Goal: Task Accomplishment & Management: Complete application form

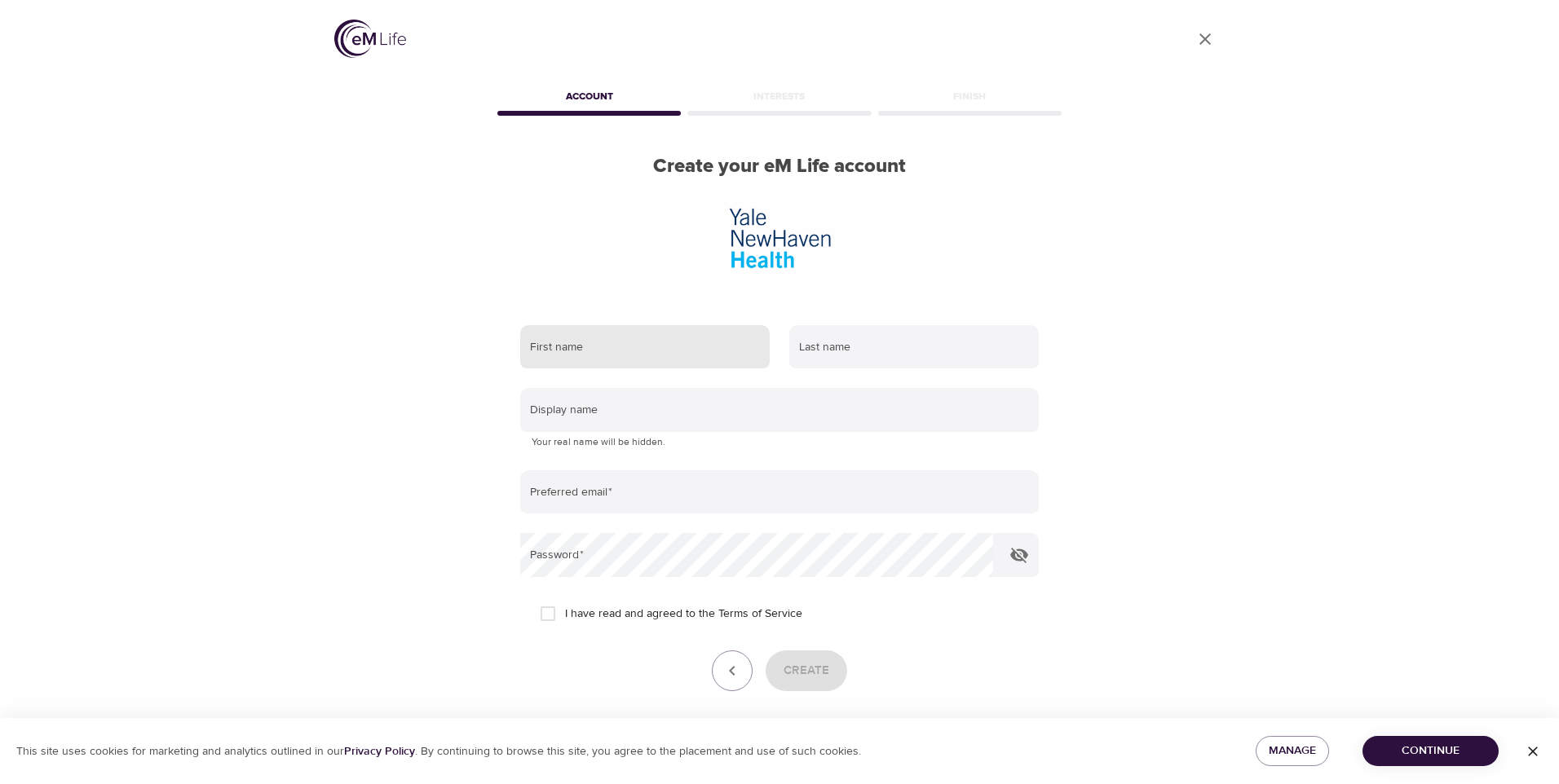
click at [666, 326] on input "text" at bounding box center [645, 348] width 250 height 44
type input "[PERSON_NAME]"
click at [807, 326] on input "text" at bounding box center [913, 348] width 250 height 44
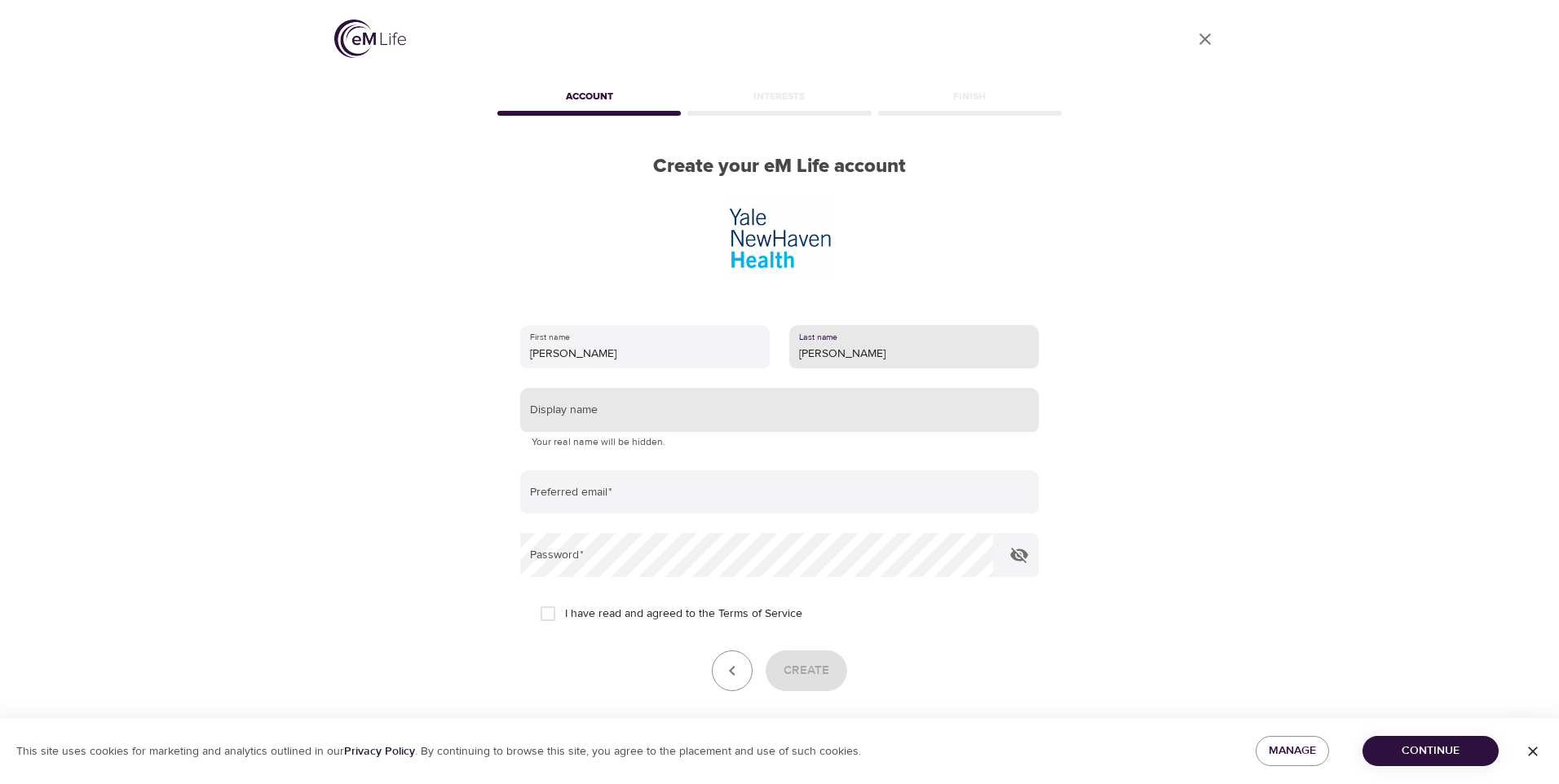
type input "[PERSON_NAME]"
click at [615, 388] on input "text" at bounding box center [780, 410] width 518 height 44
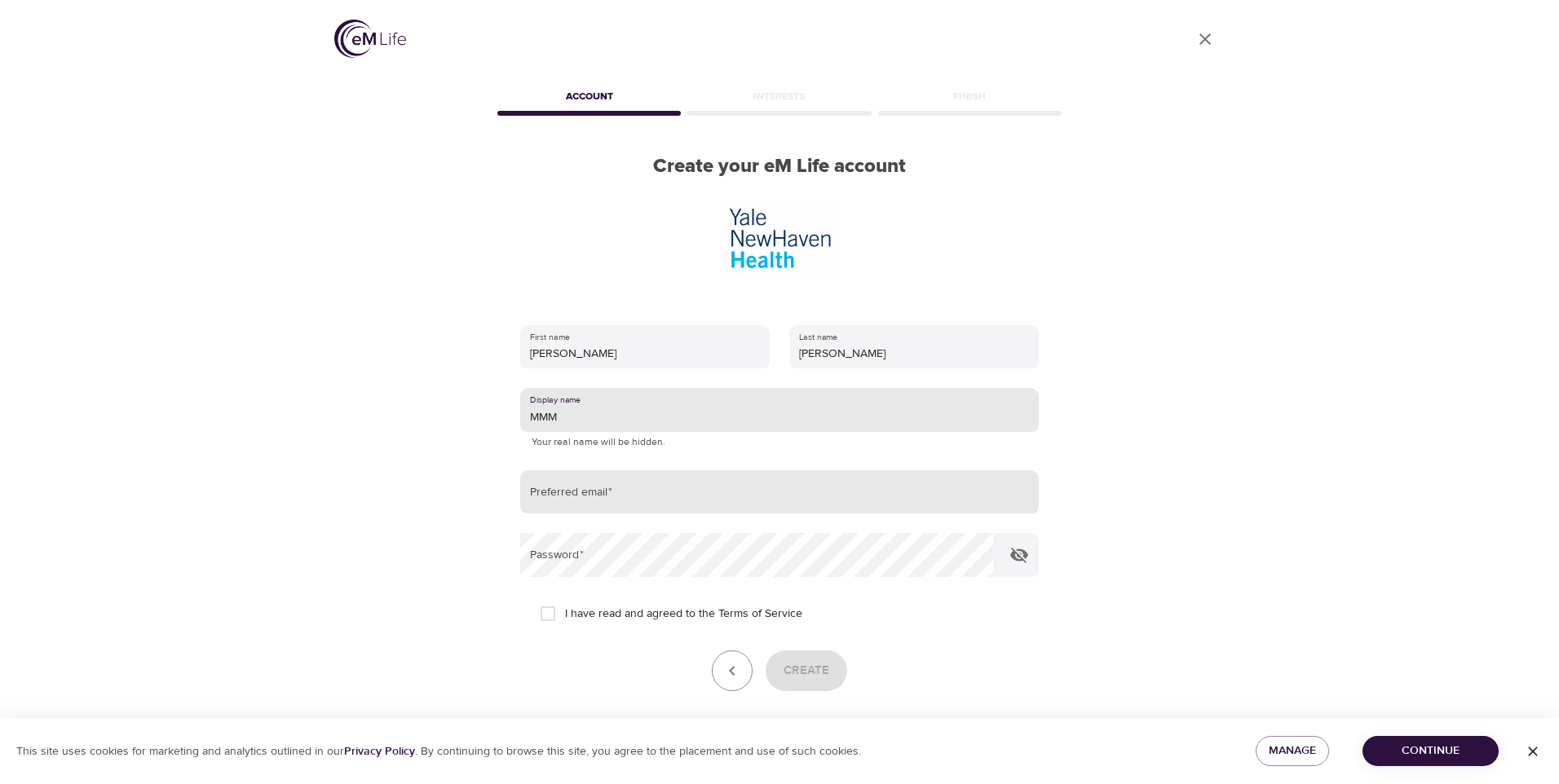
type input "MMM"
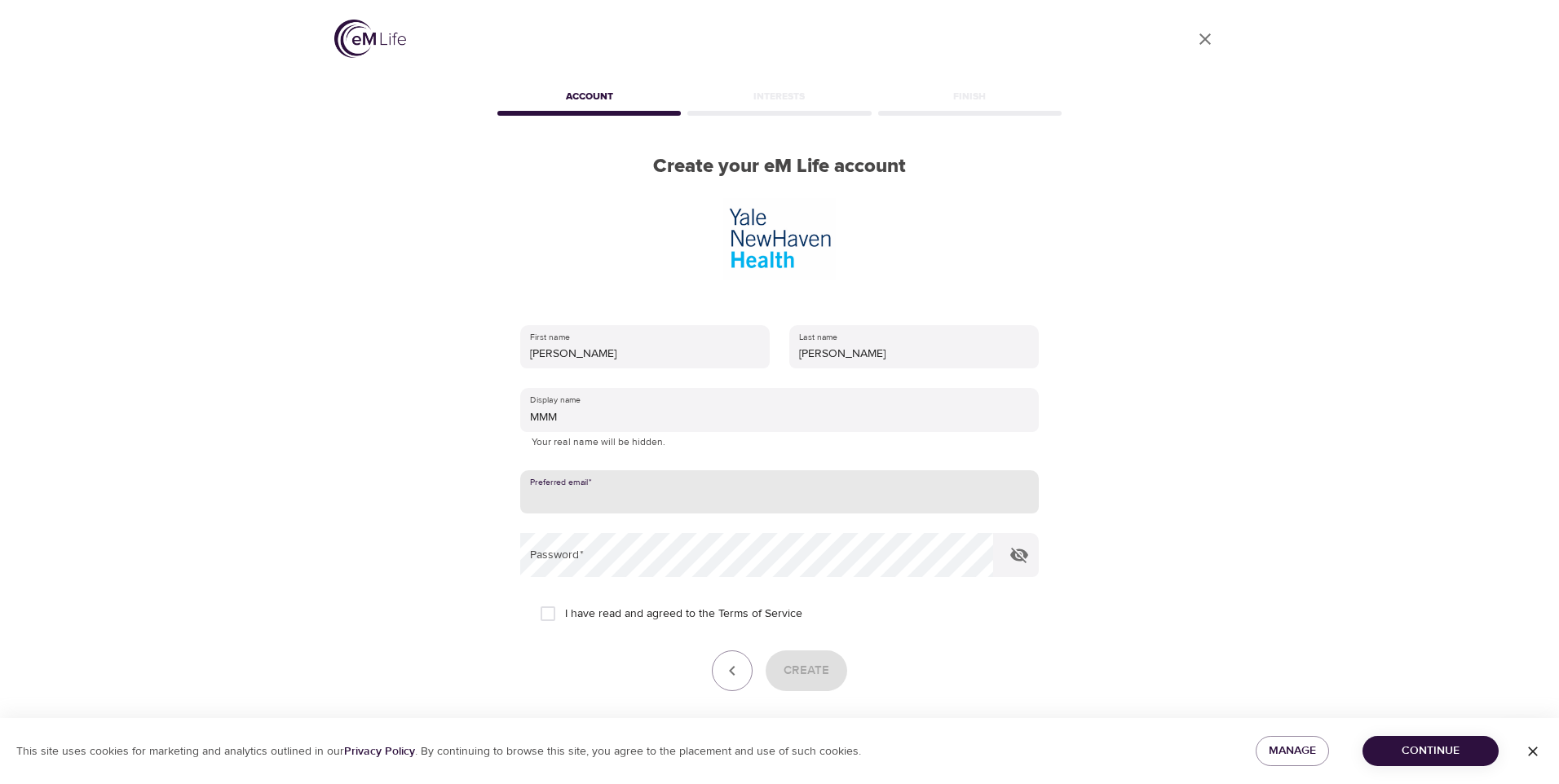
click at [563, 470] on input "email" at bounding box center [780, 492] width 518 height 44
type input "[EMAIL_ADDRESS][DOMAIN_NAME]"
click at [1015, 548] on icon "button" at bounding box center [1018, 556] width 18 height 15
click at [547, 596] on input "I have read and agreed to the Terms of Service" at bounding box center [548, 614] width 35 height 35
checkbox input "true"
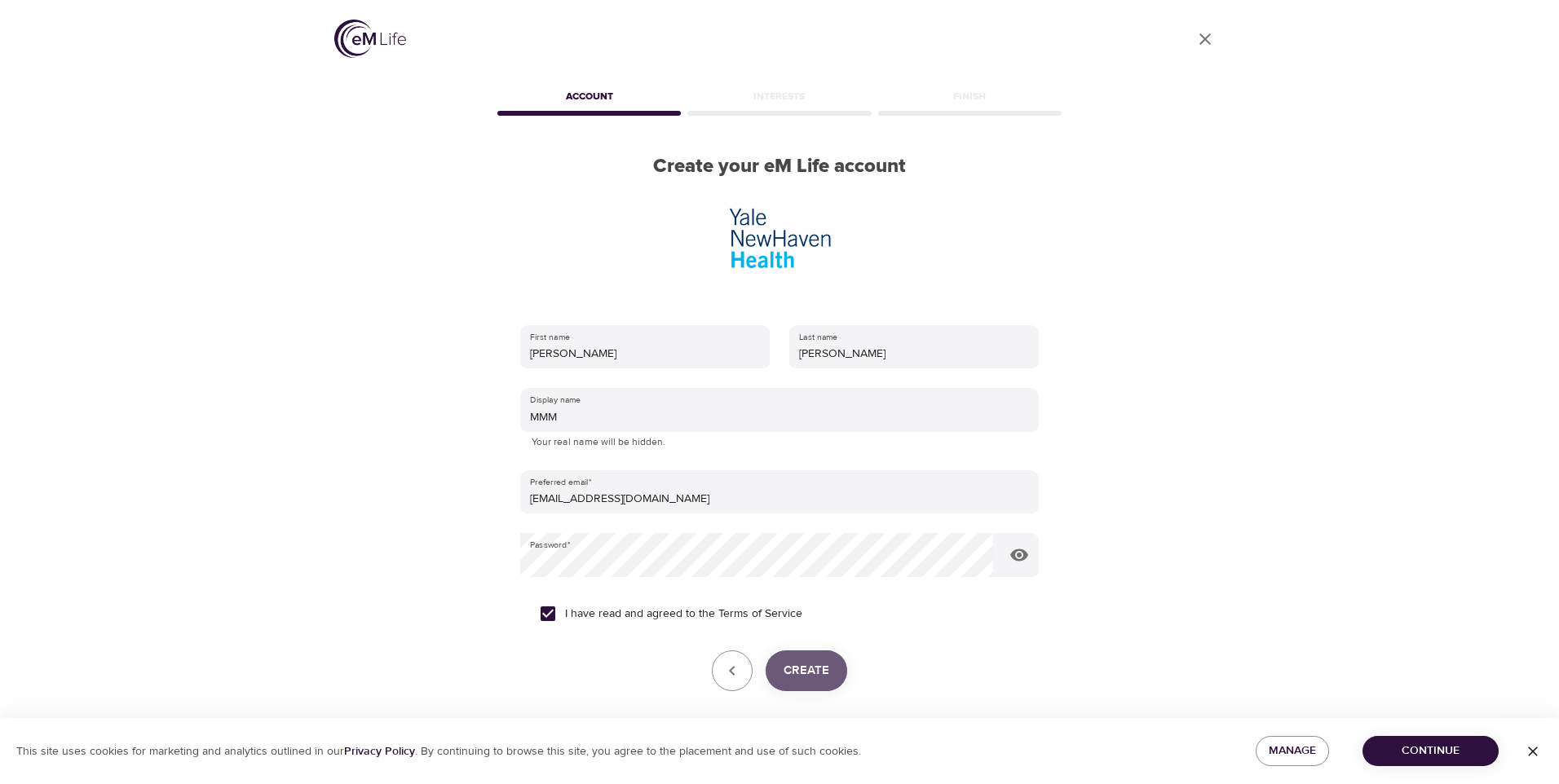
click at [787, 660] on span "Create" at bounding box center [806, 670] width 45 height 21
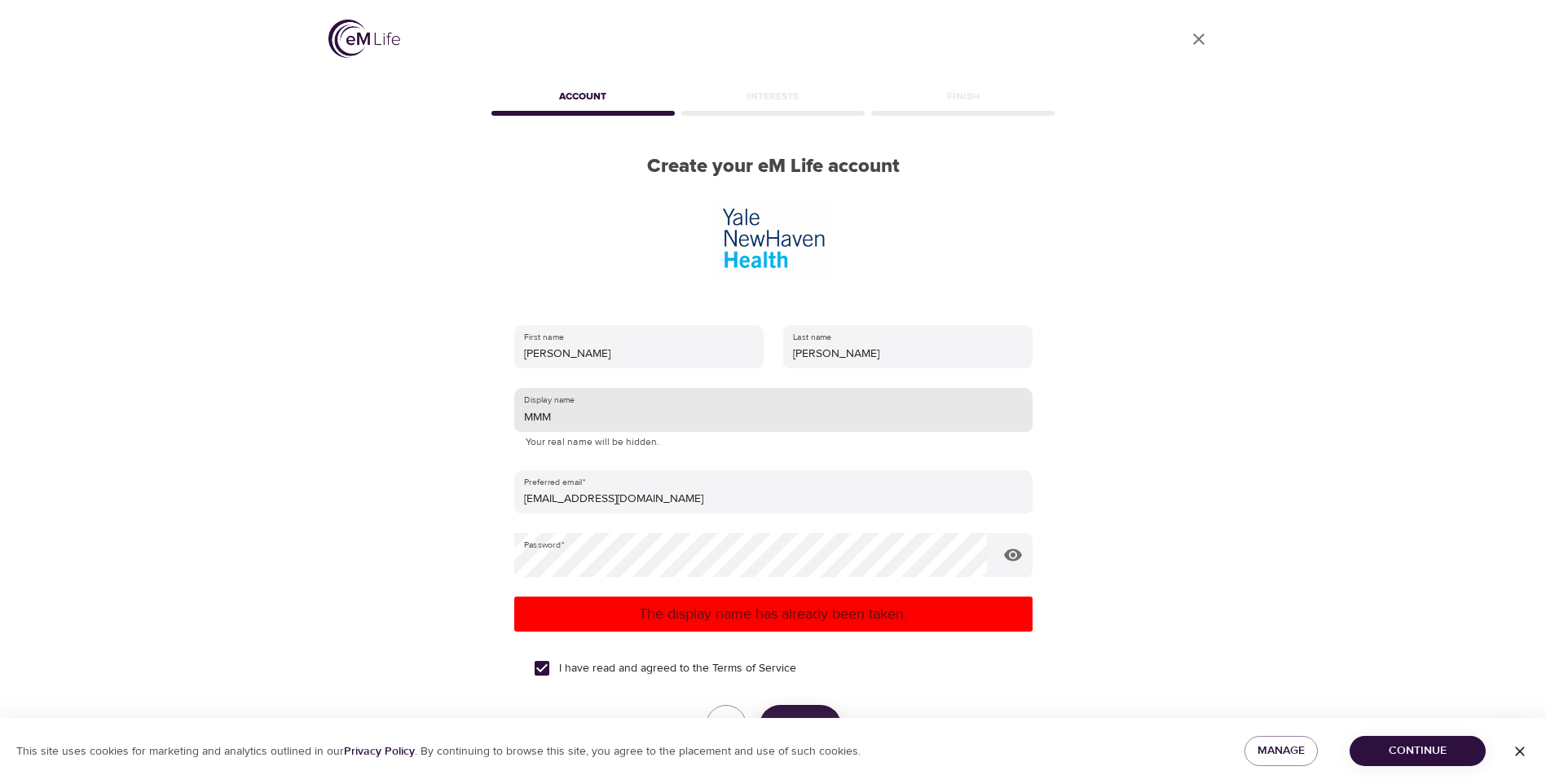
click at [567, 388] on input "MMM" at bounding box center [773, 410] width 518 height 44
click at [792, 715] on span "Create" at bounding box center [799, 725] width 45 height 21
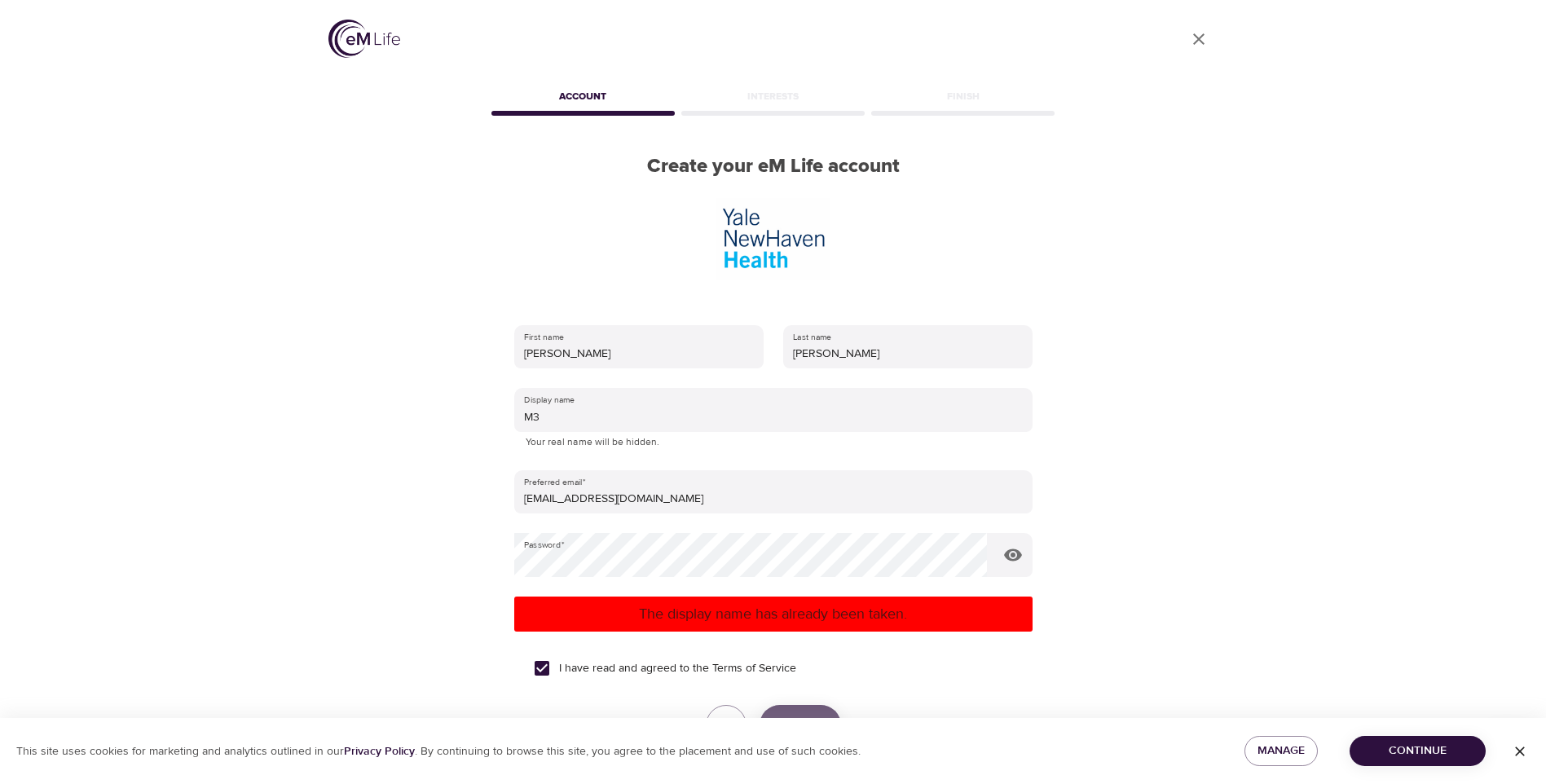
click at [792, 715] on span "Create" at bounding box center [799, 725] width 45 height 21
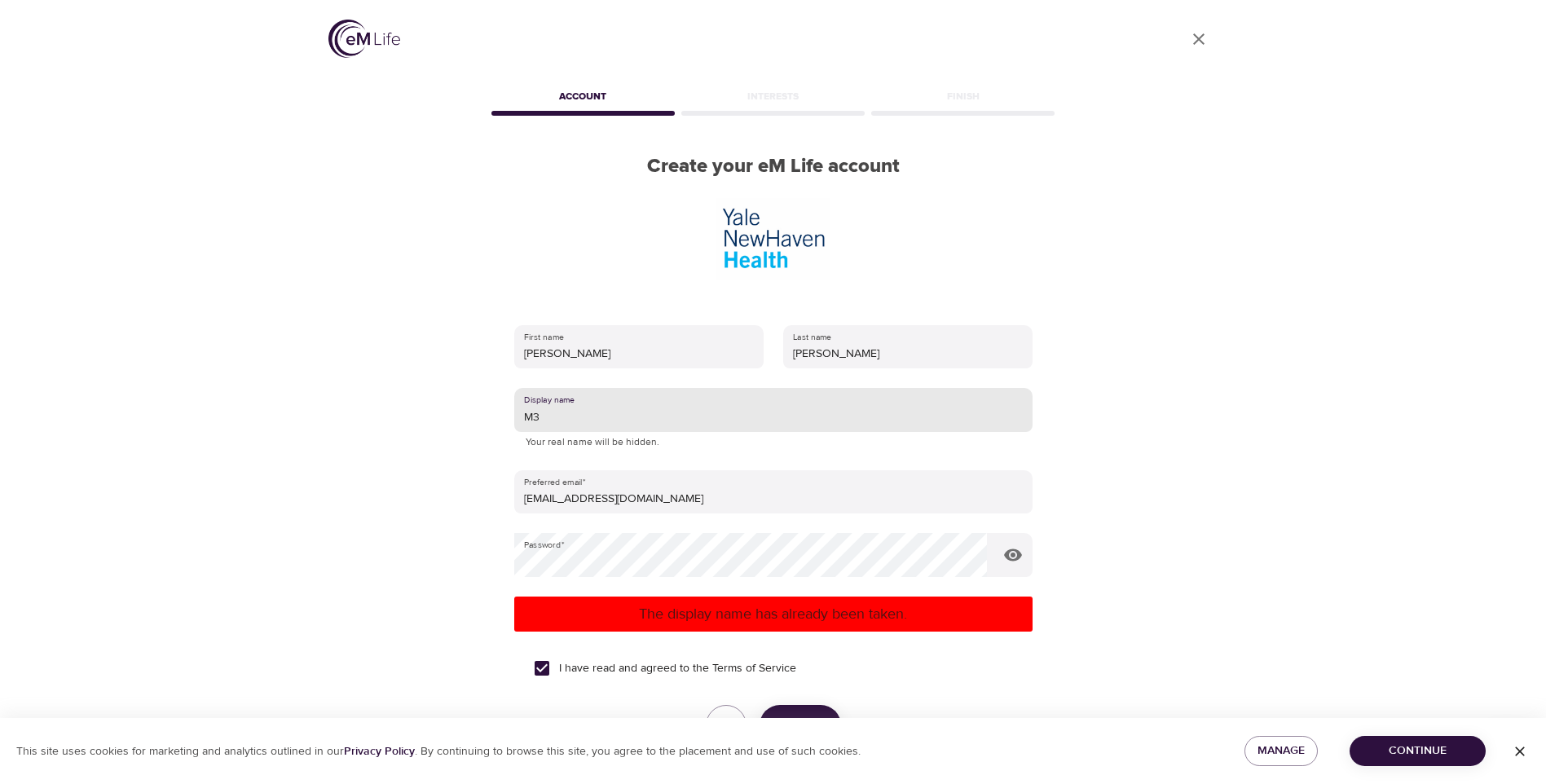
click at [554, 388] on input "M3" at bounding box center [773, 410] width 518 height 44
type input "M"
type input "mmmfoodgirl"
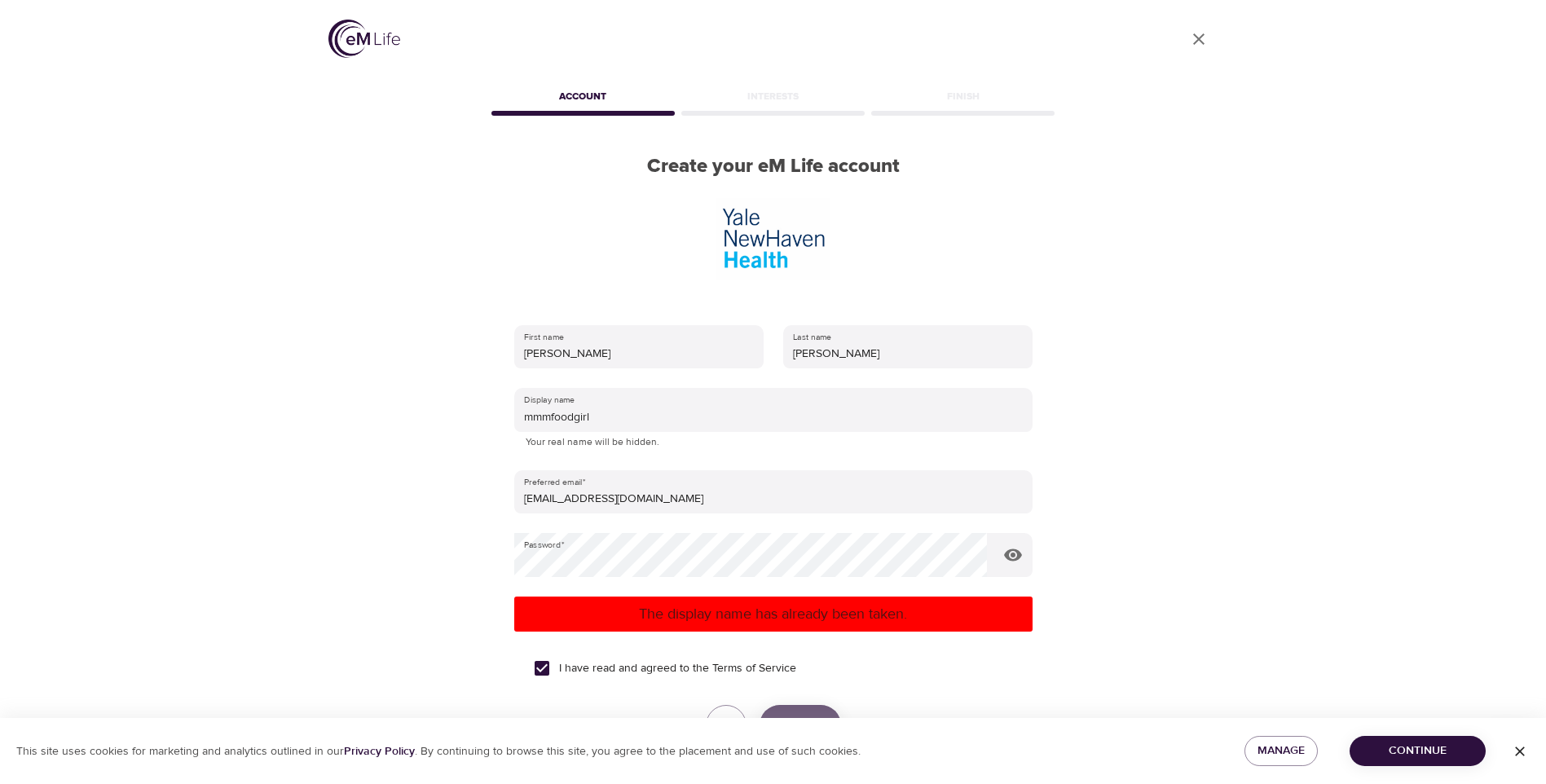
click at [787, 715] on span "Create" at bounding box center [799, 725] width 45 height 21
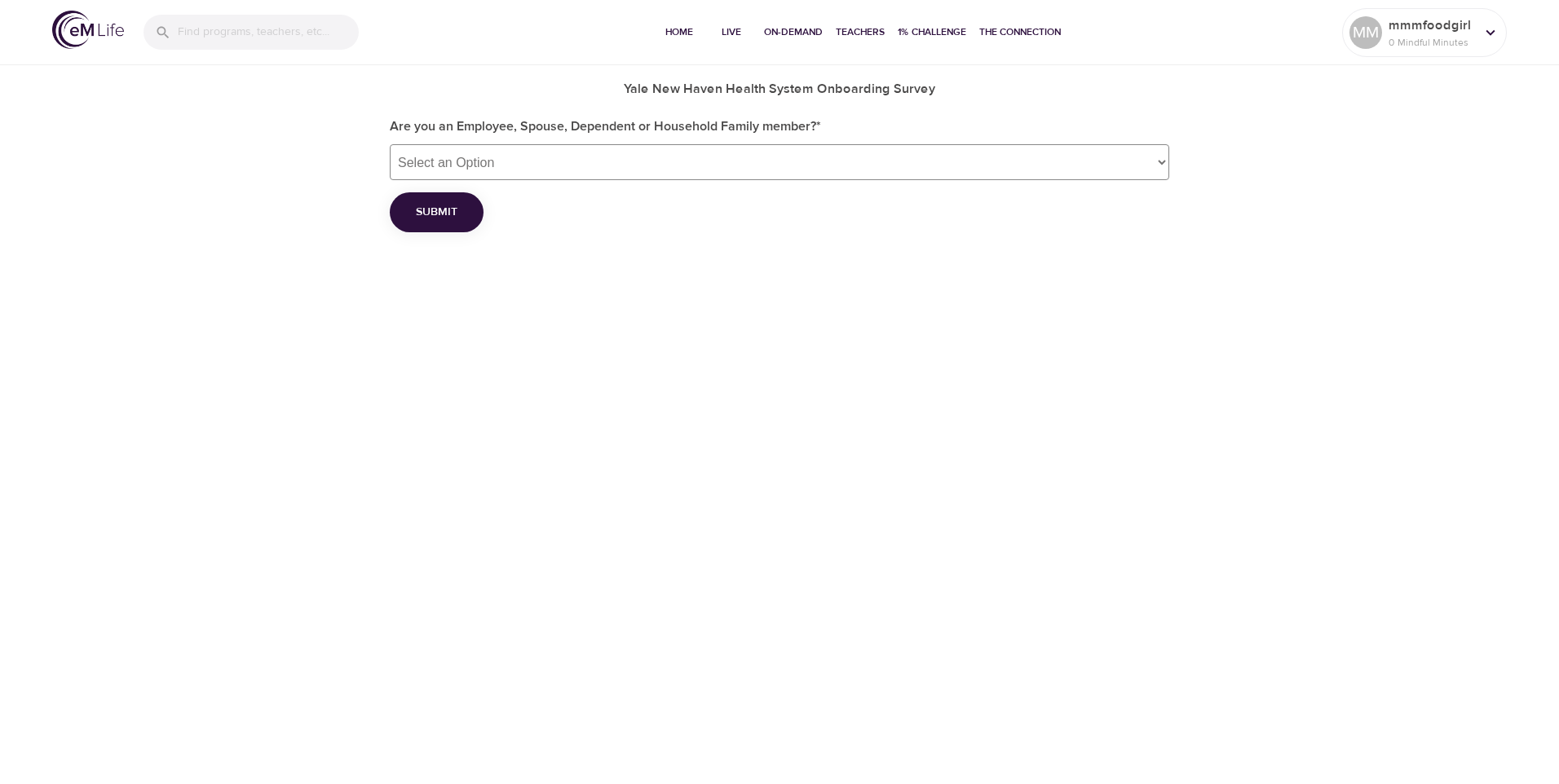
click at [522, 167] on select "Select an Option Employee Spouse Dependent Household Family member" at bounding box center [779, 162] width 780 height 36
select select "employee"
click at [490, 234] on select "Select an Option [GEOGRAPHIC_DATA] Community Medical Staff [GEOGRAPHIC_DATA] [P…" at bounding box center [779, 237] width 780 height 36
select select "0"
click at [389, 220] on select "Select an Option [GEOGRAPHIC_DATA] Community Medical Staff [GEOGRAPHIC_DATA] [P…" at bounding box center [779, 237] width 780 height 36
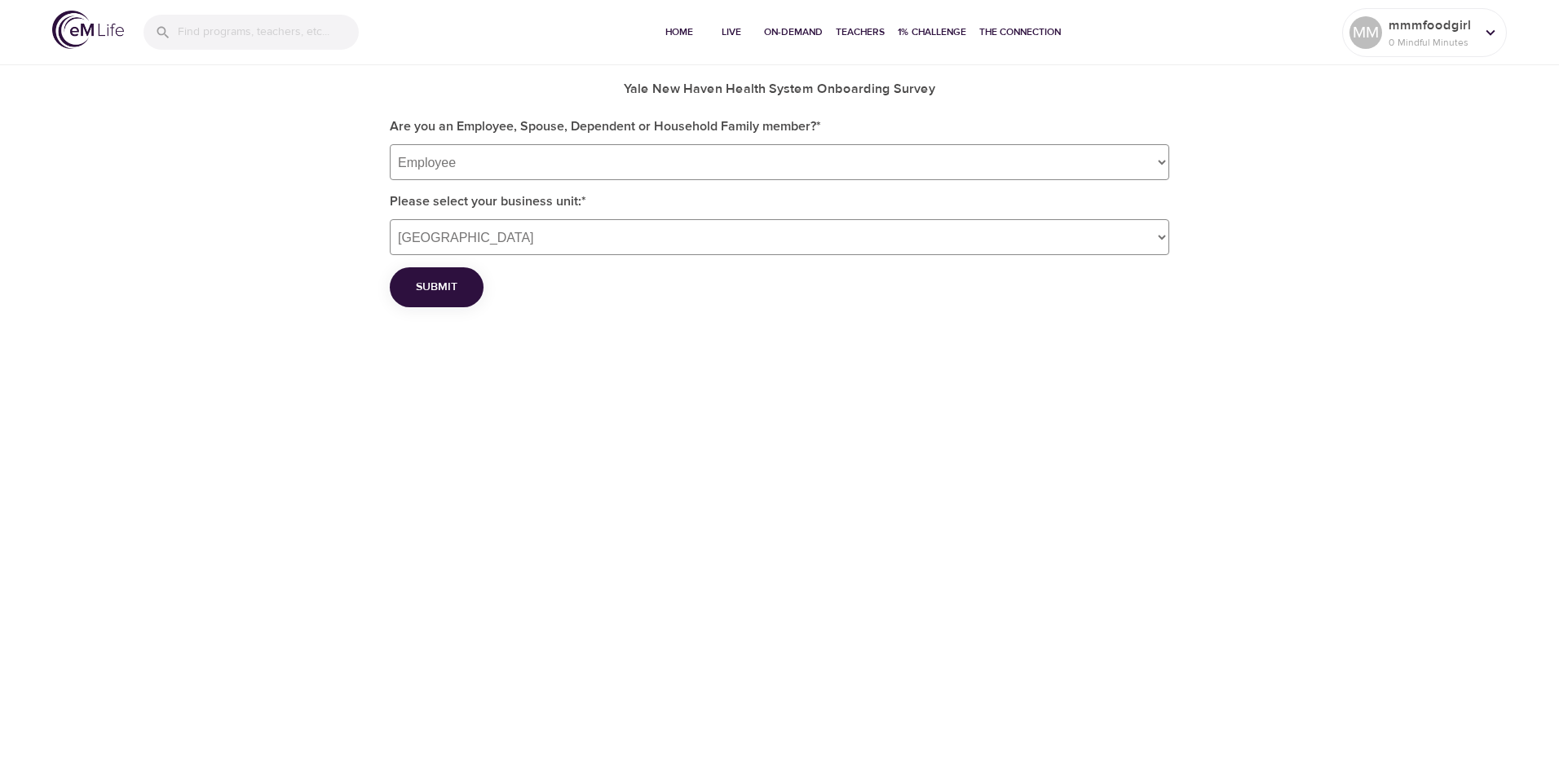
click at [445, 278] on span "Submit" at bounding box center [436, 287] width 41 height 20
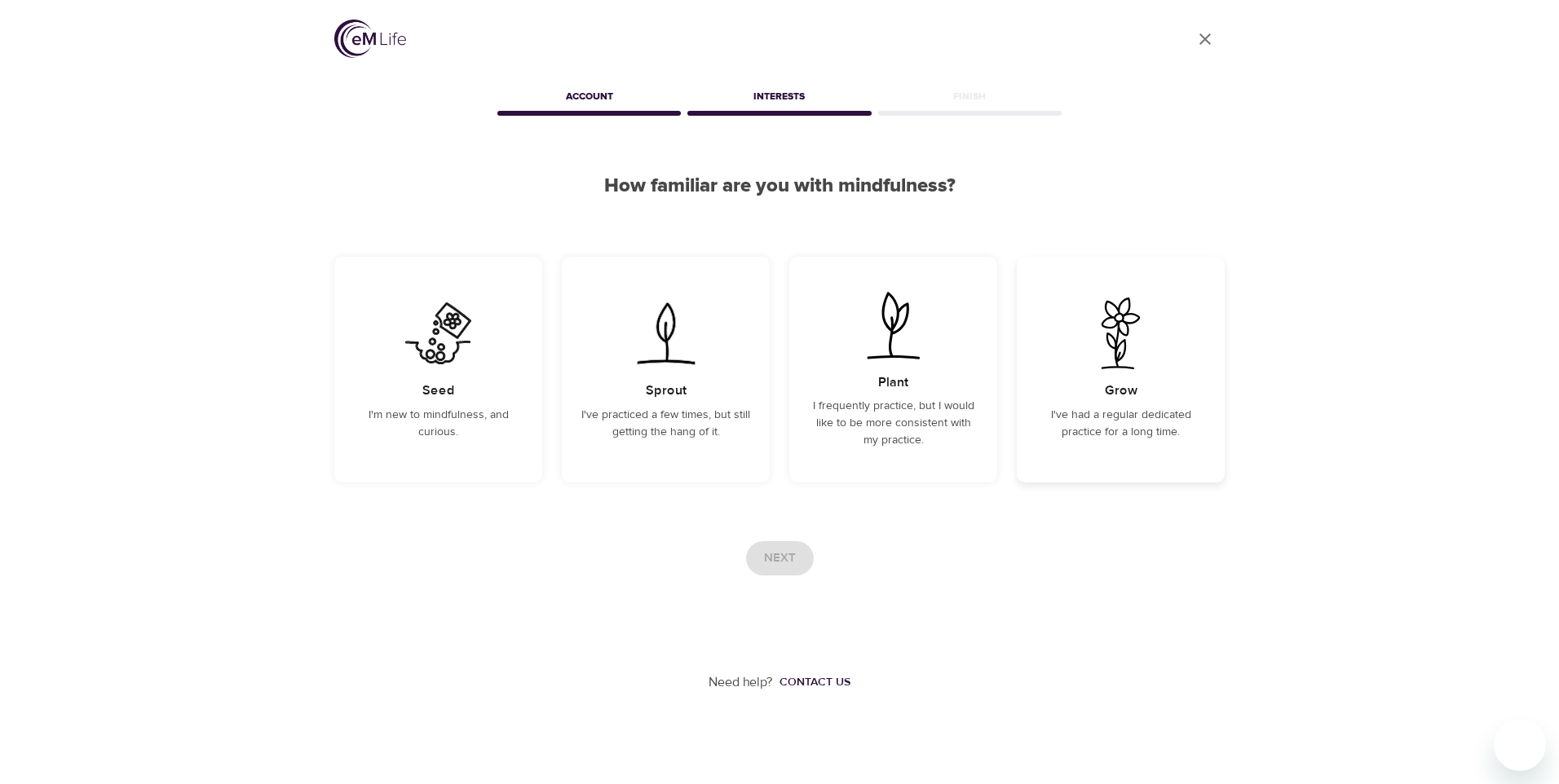
click at [1114, 431] on p "I've had a regular dedicated practice for a long time." at bounding box center [1120, 424] width 169 height 35
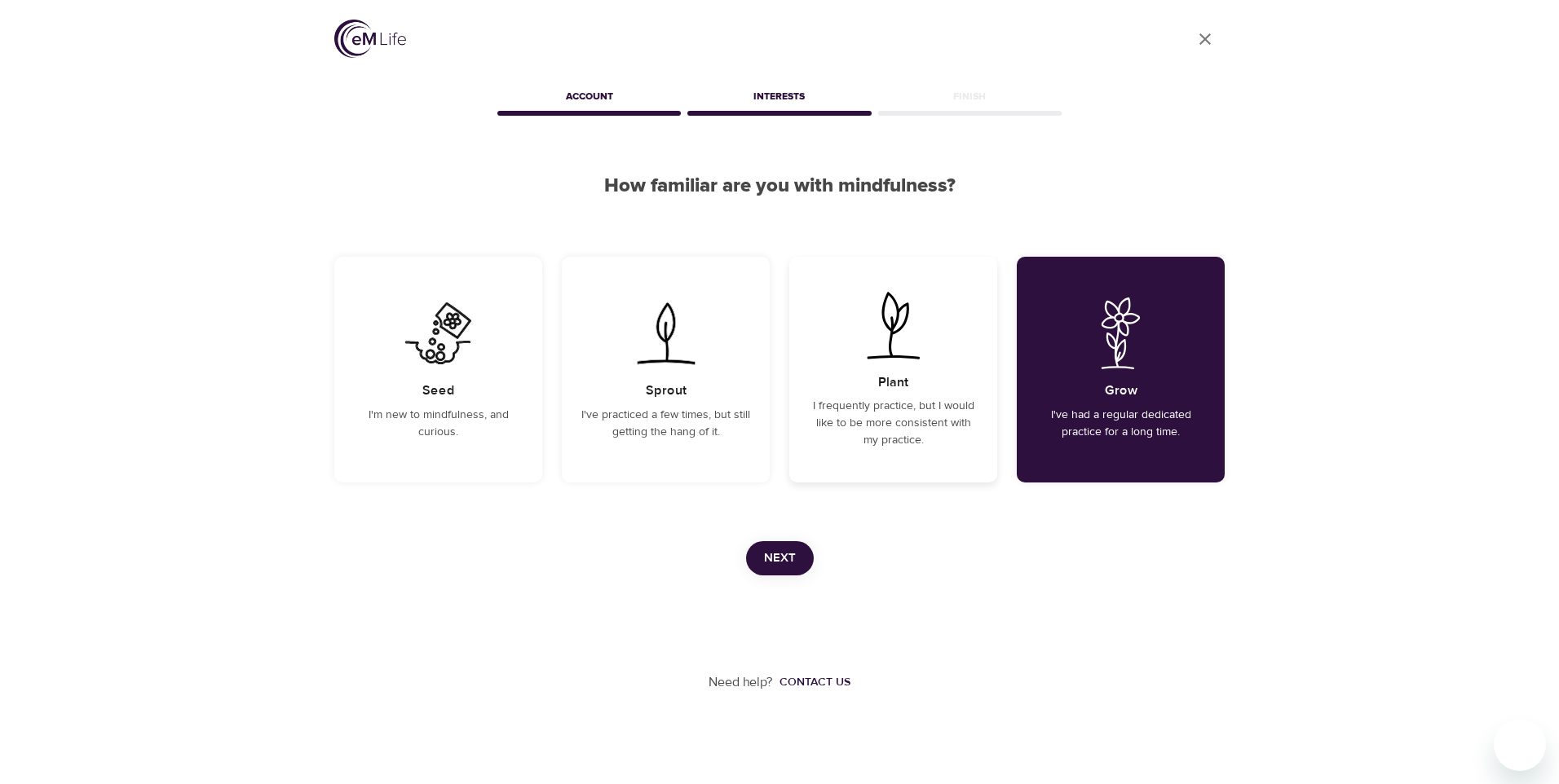
click at [895, 426] on p "I frequently practice, but I would like to be more consistent with my practice." at bounding box center [892, 423] width 169 height 51
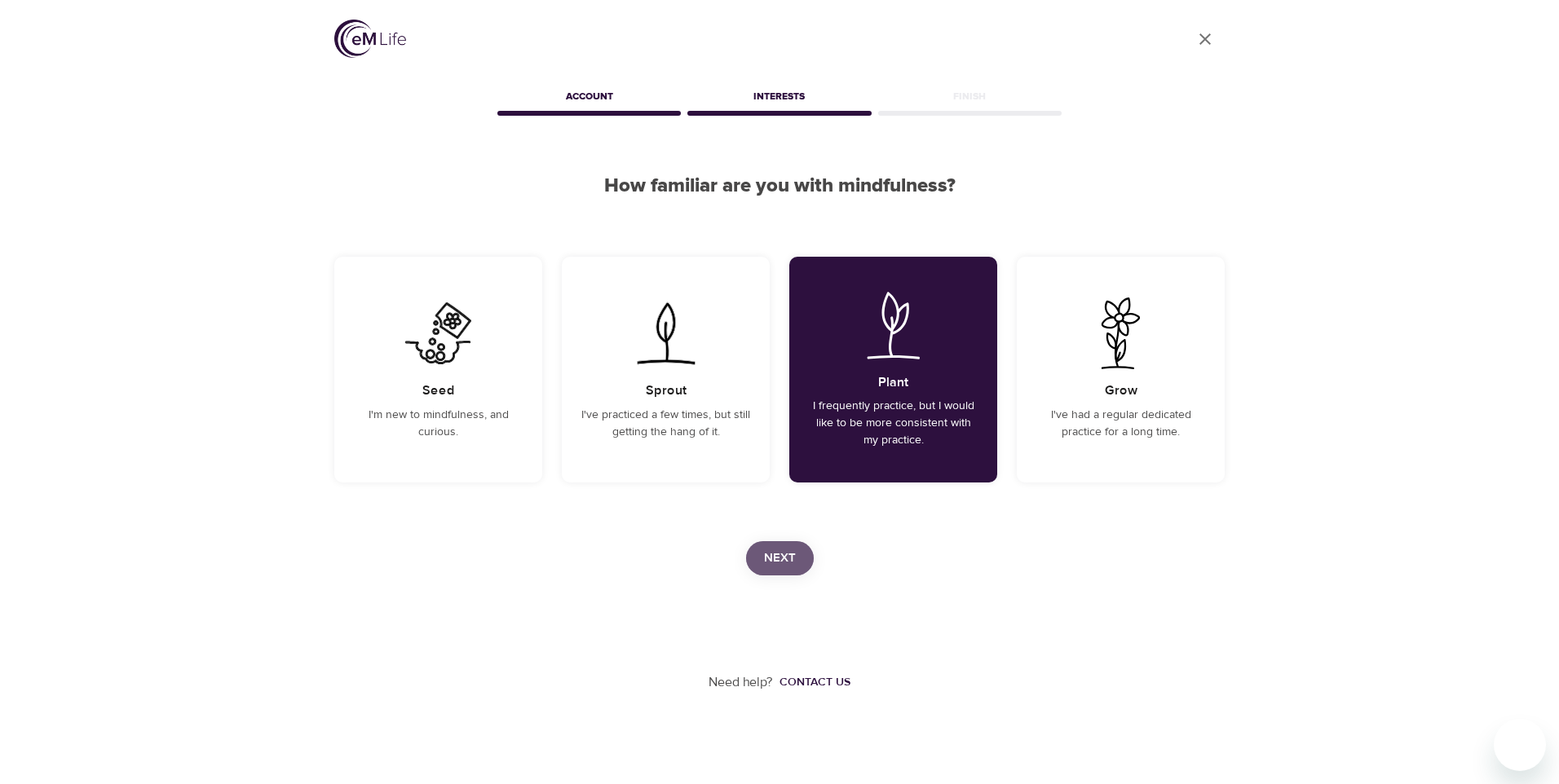
click at [788, 556] on span "Next" at bounding box center [780, 559] width 32 height 21
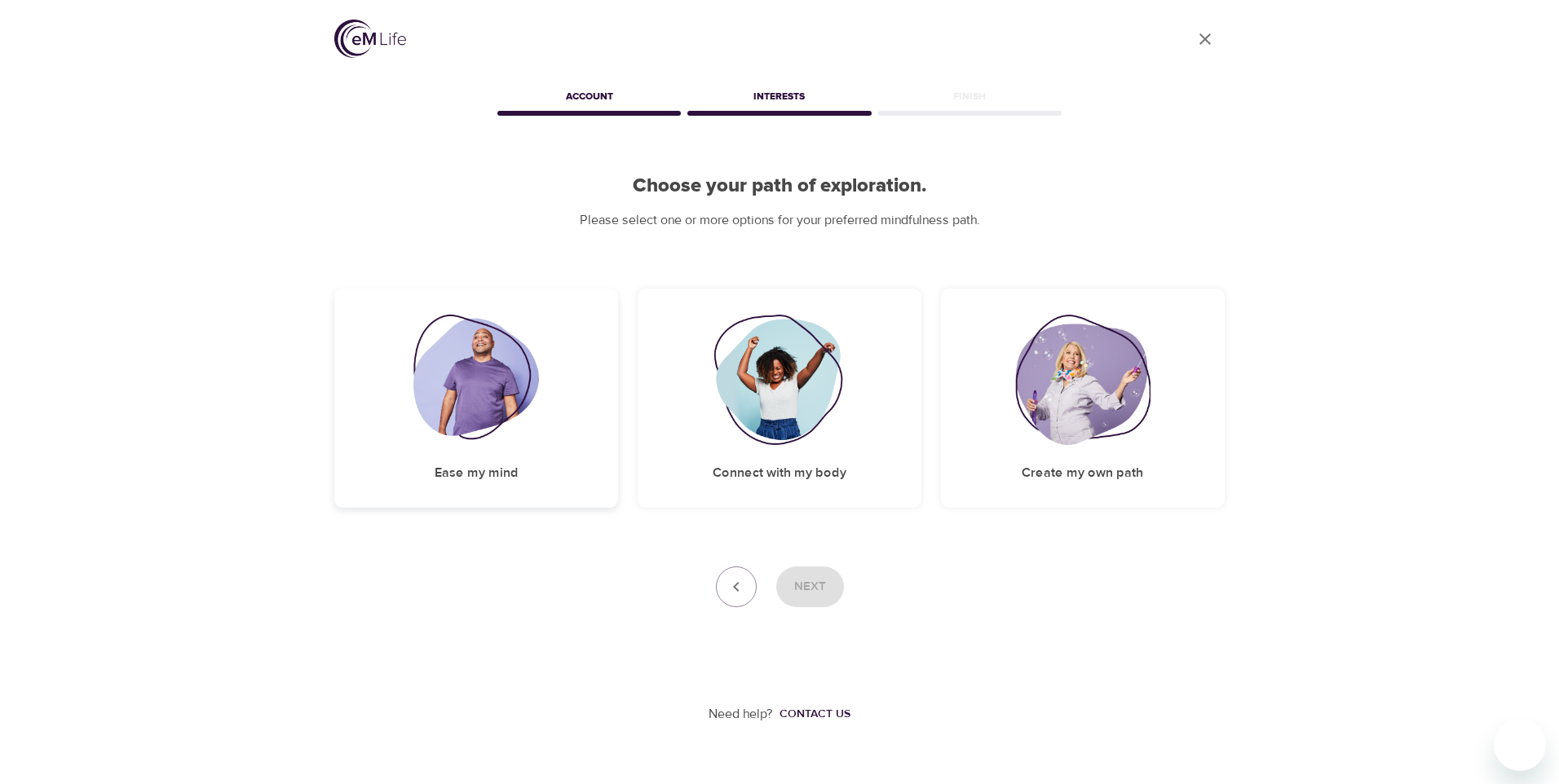
click at [516, 365] on div "Ease my mind" at bounding box center [476, 399] width 283 height 220
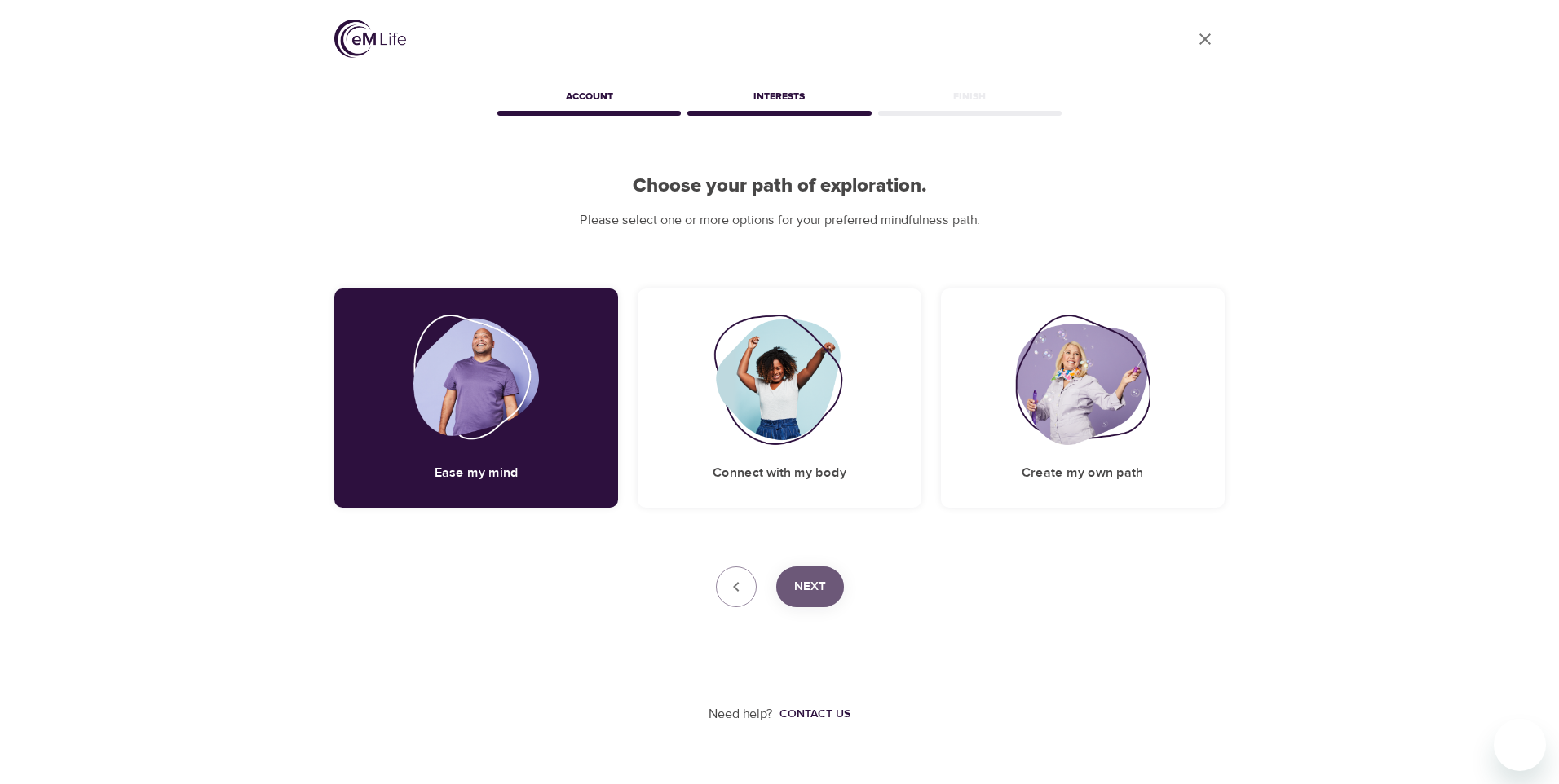
click at [830, 566] on button "Next" at bounding box center [810, 587] width 67 height 40
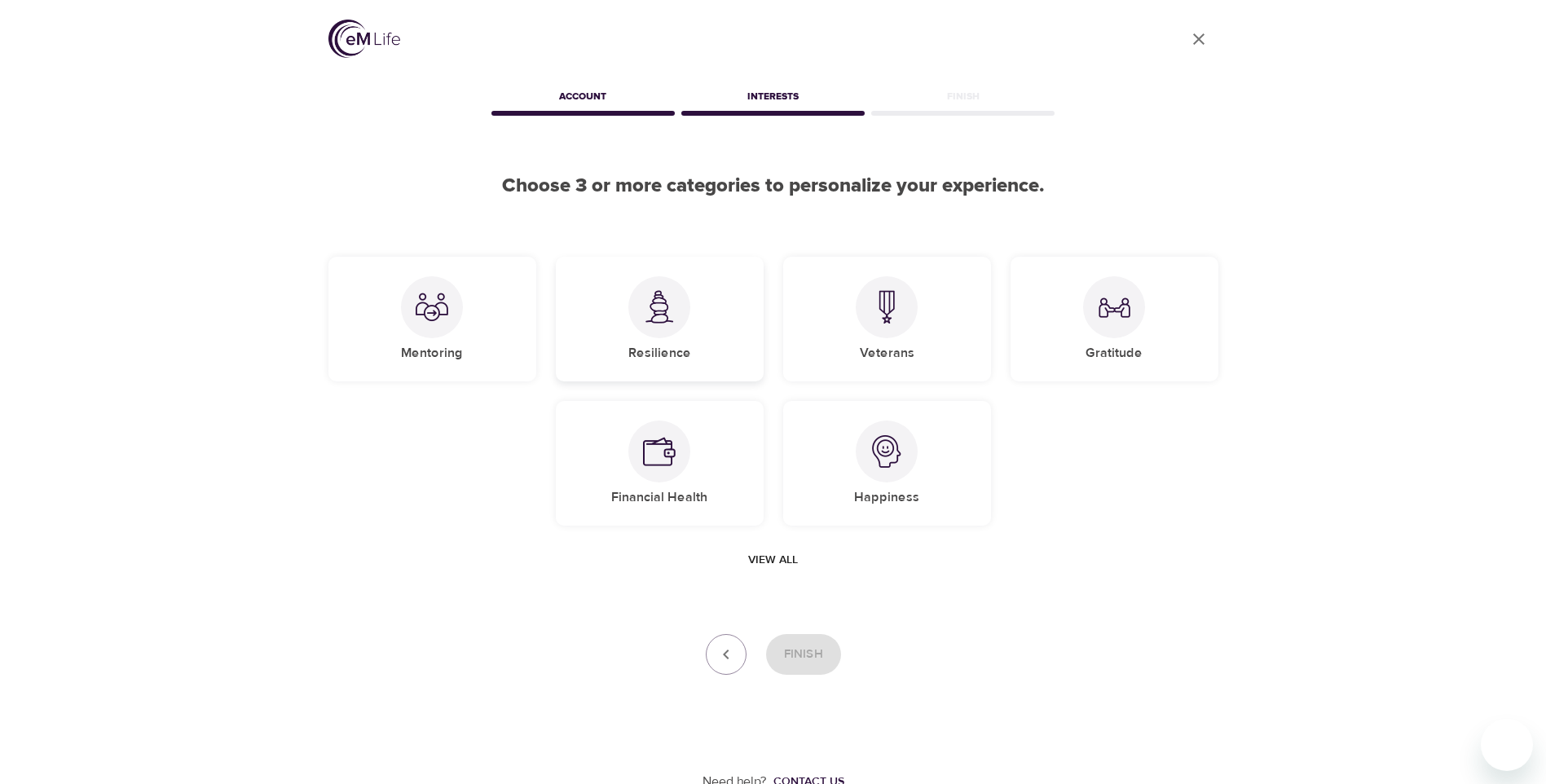
click at [629, 334] on div "Resilience" at bounding box center [660, 319] width 208 height 124
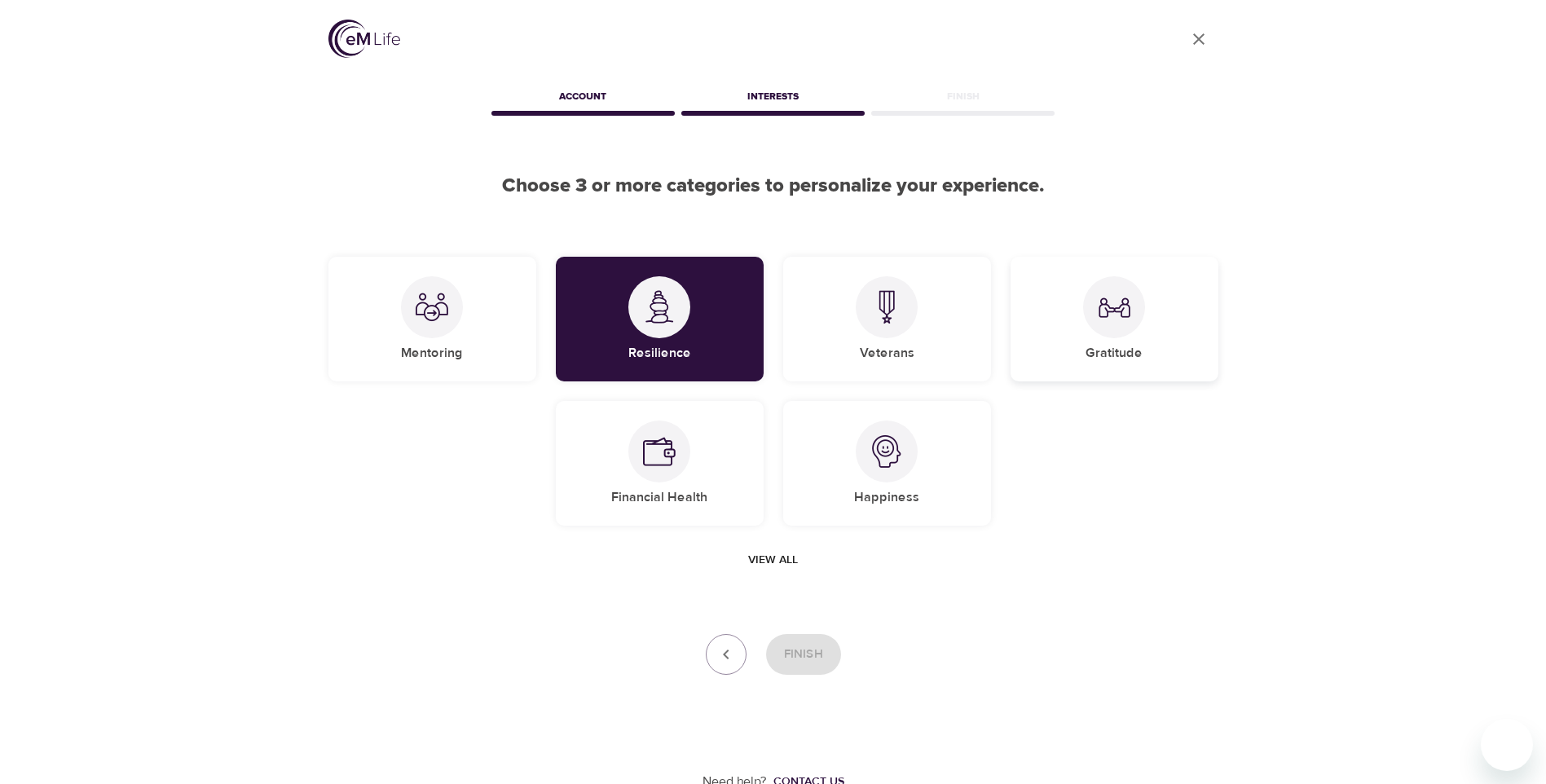
click at [1075, 328] on div "Gratitude" at bounding box center [1114, 319] width 208 height 124
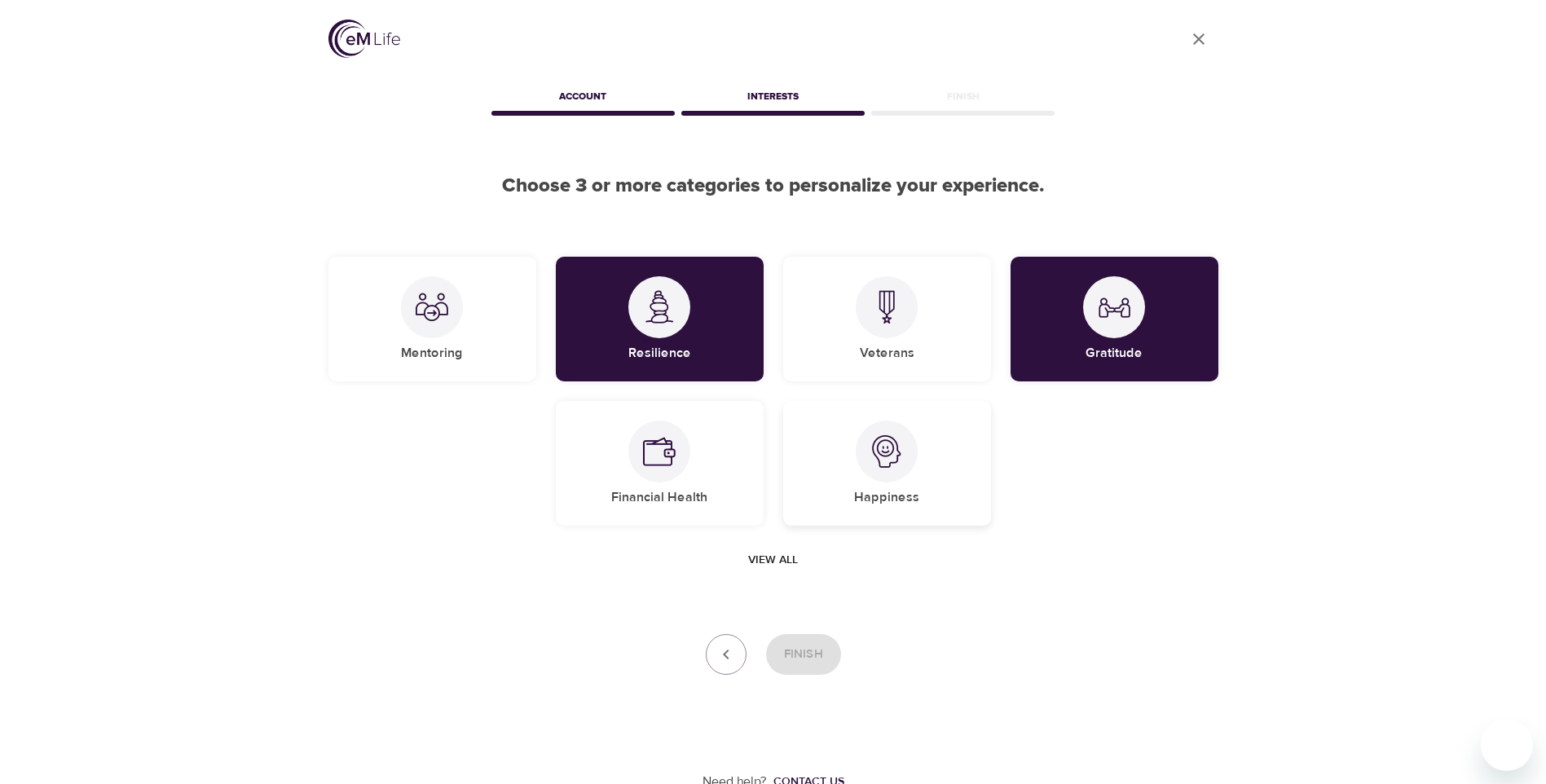
click at [893, 443] on img at bounding box center [887, 452] width 33 height 33
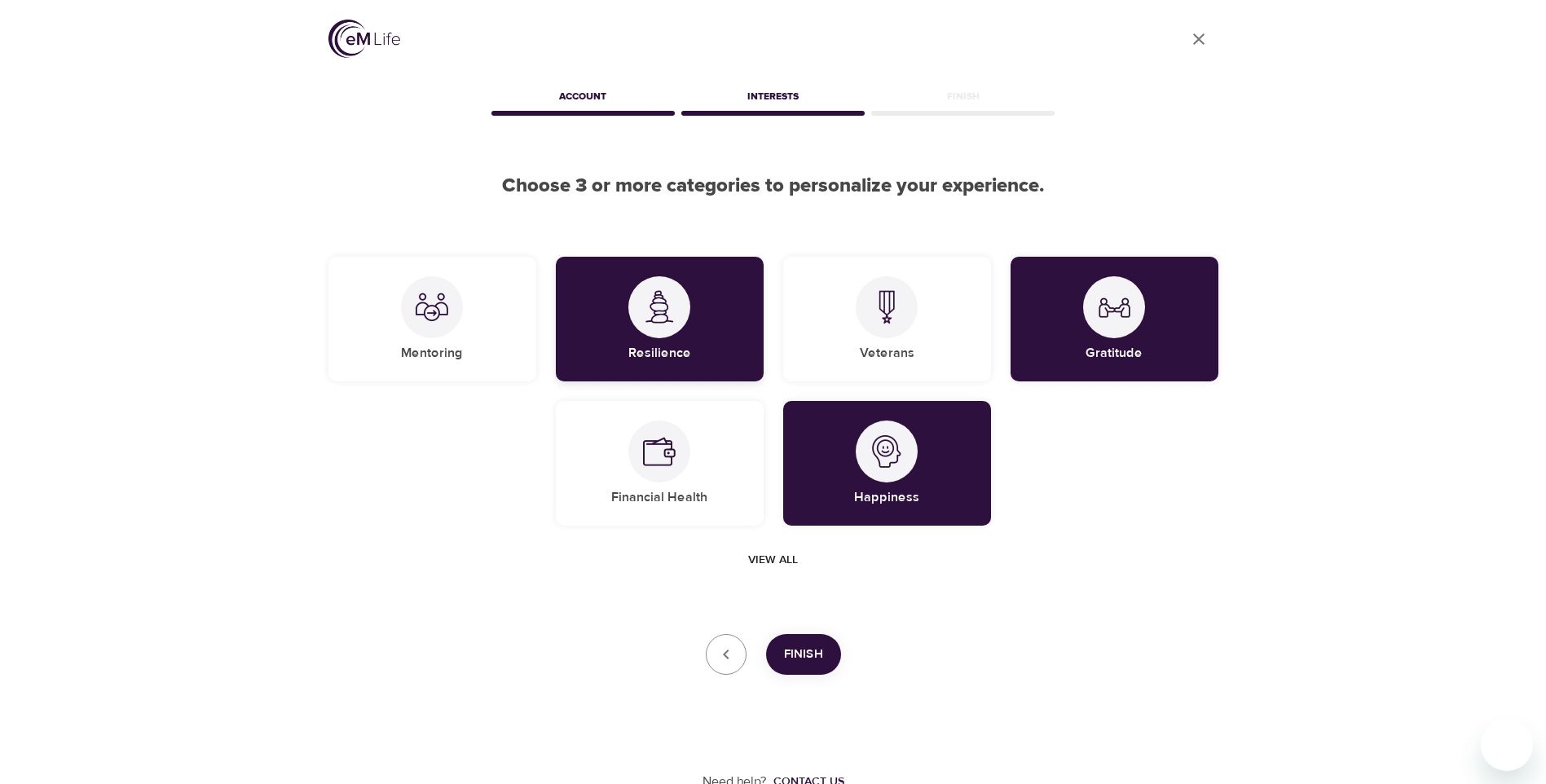
click at [636, 353] on h5 "Resilience" at bounding box center [659, 353] width 63 height 17
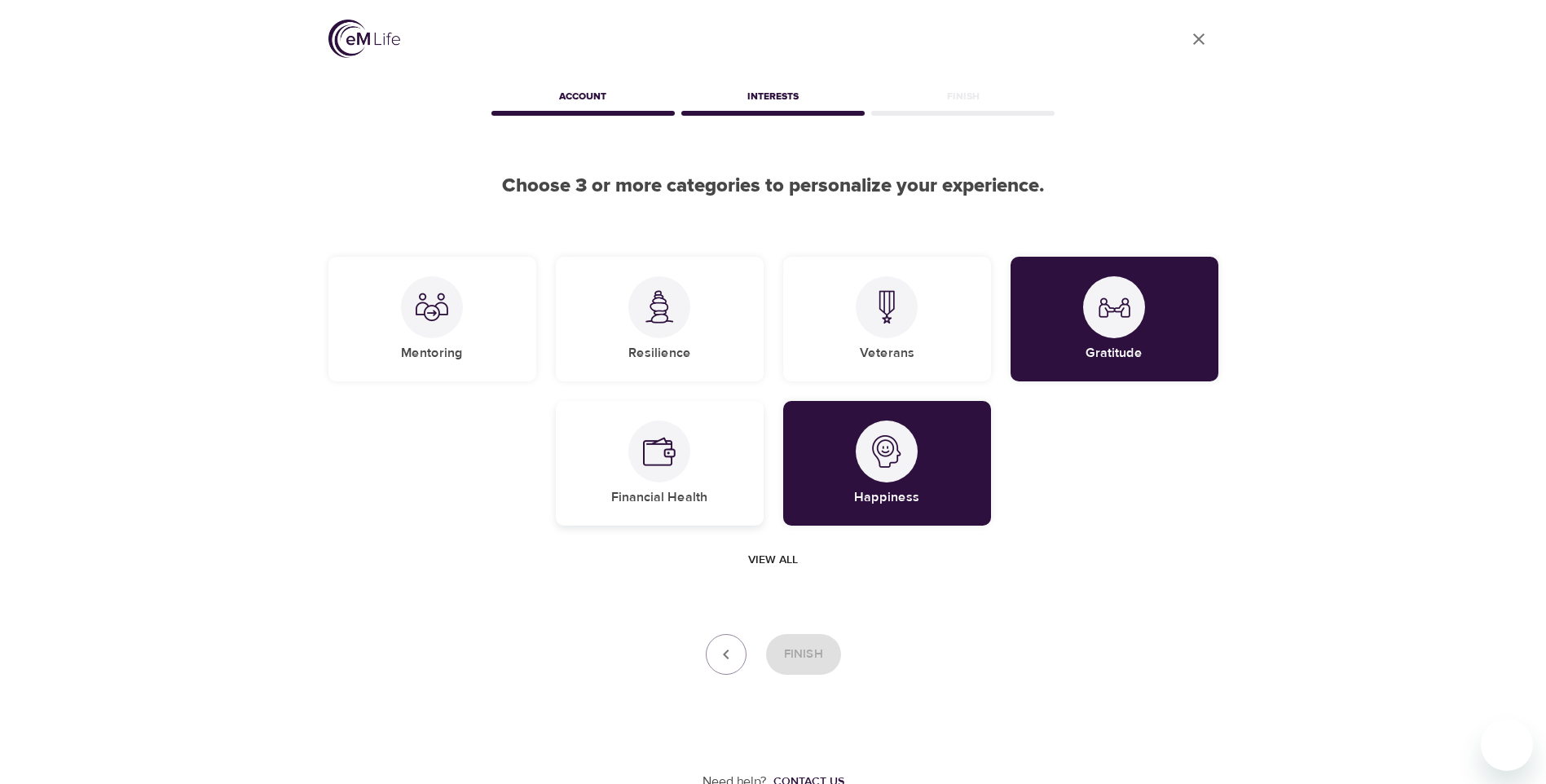
click at [635, 439] on div at bounding box center [659, 452] width 62 height 62
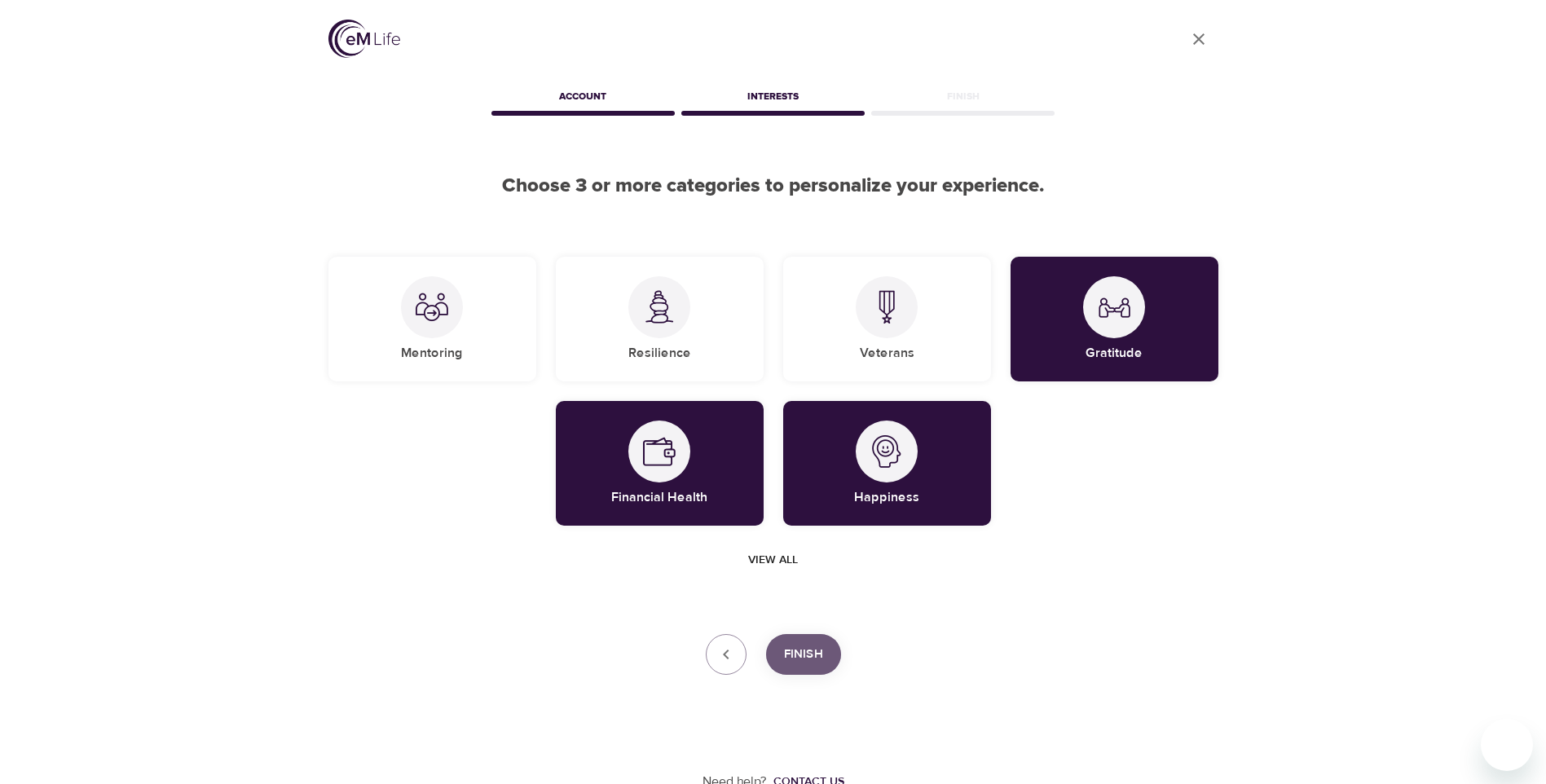
click at [798, 655] on span "Finish" at bounding box center [803, 654] width 39 height 21
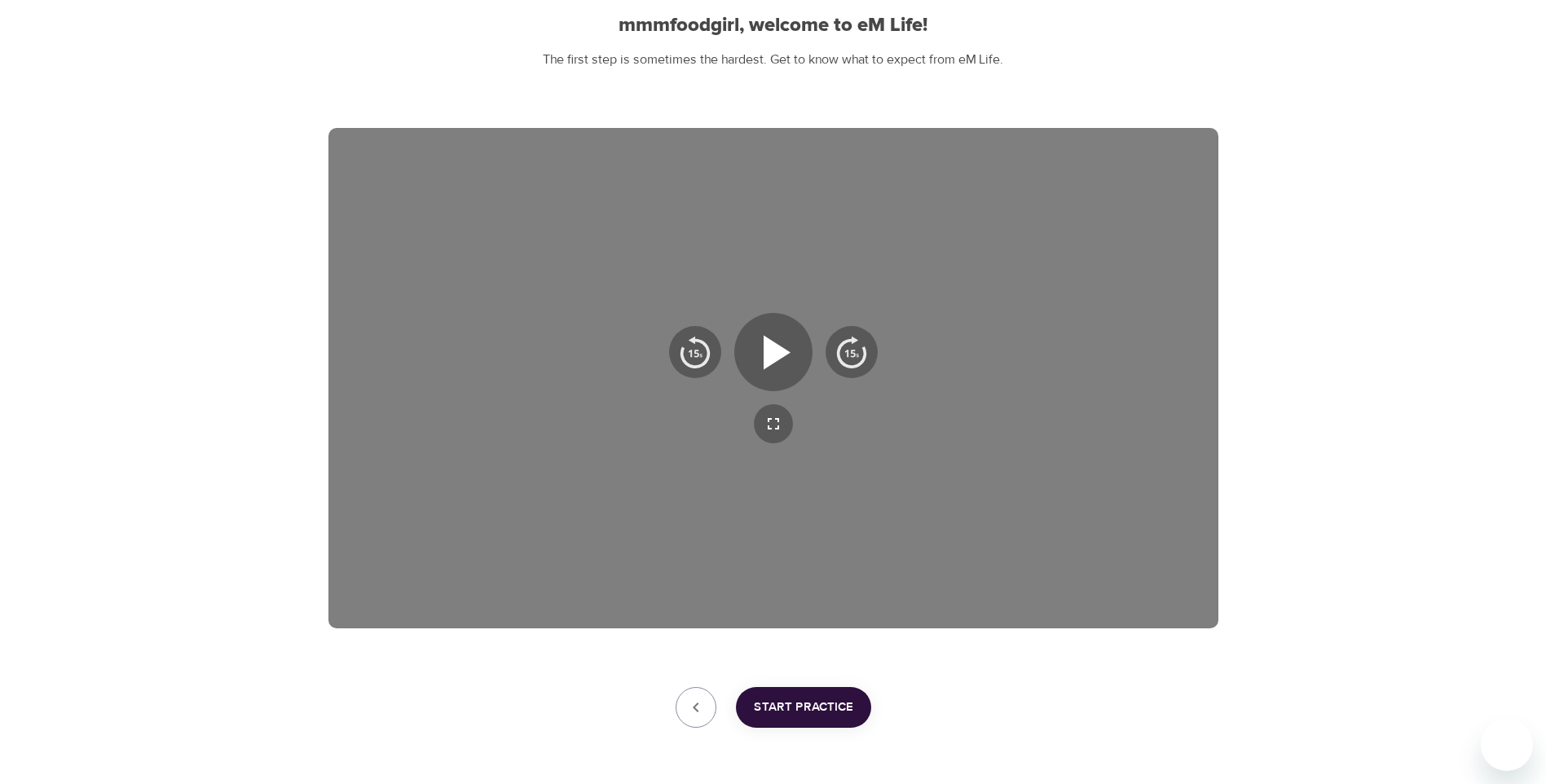
scroll to position [163, 0]
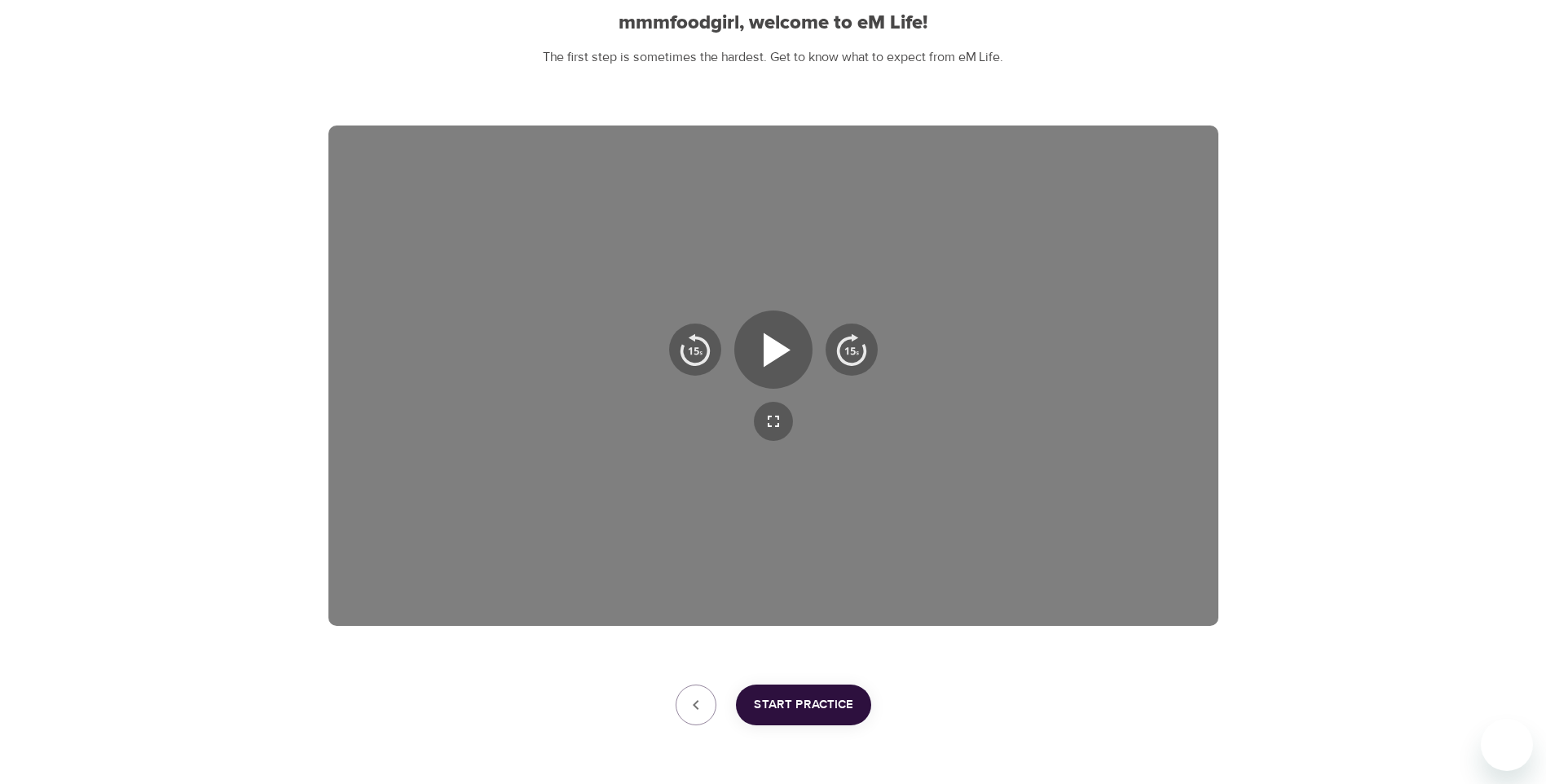
click at [792, 707] on span "Start Practice" at bounding box center [803, 705] width 99 height 21
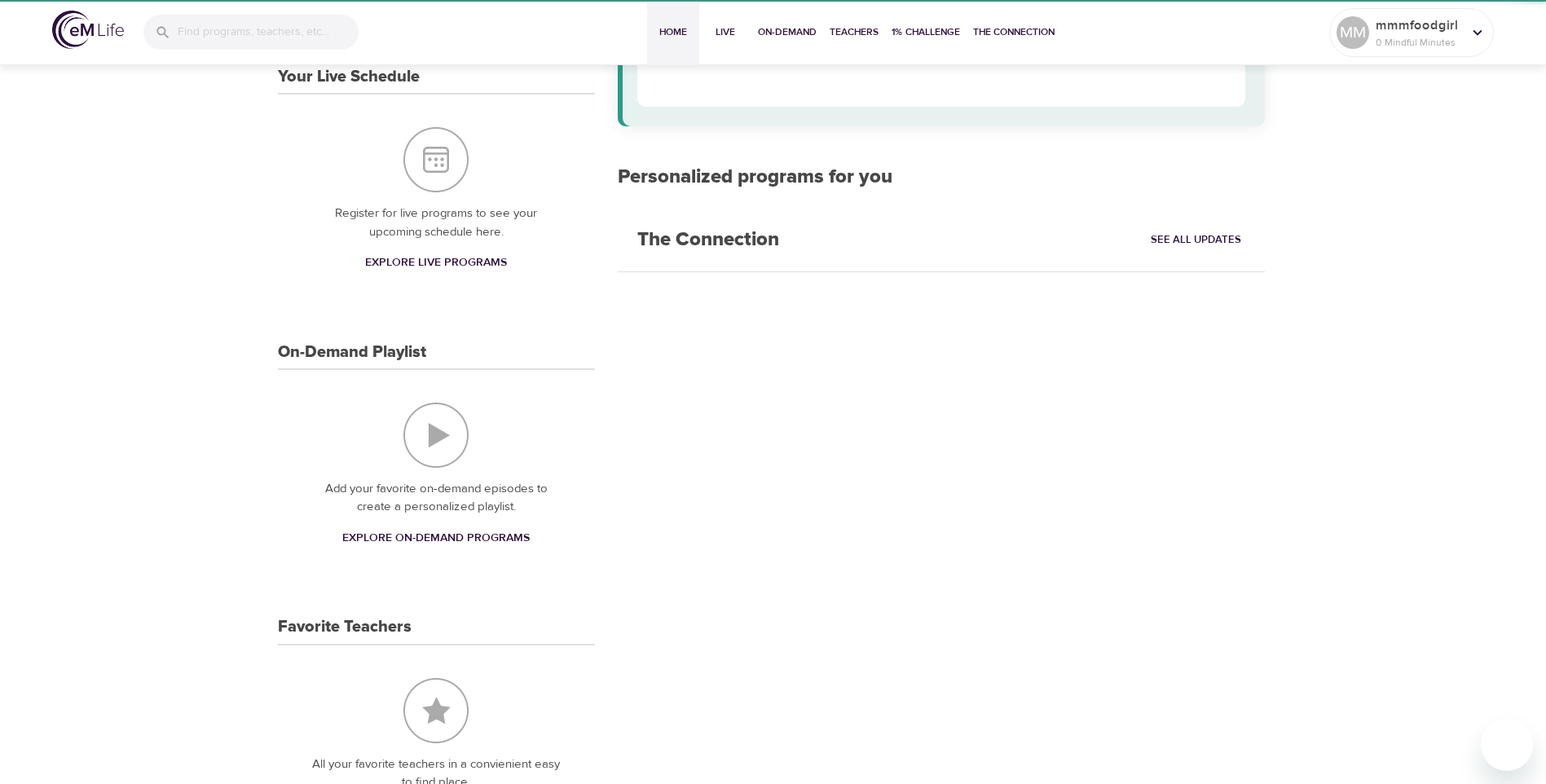
scroll to position [70, 0]
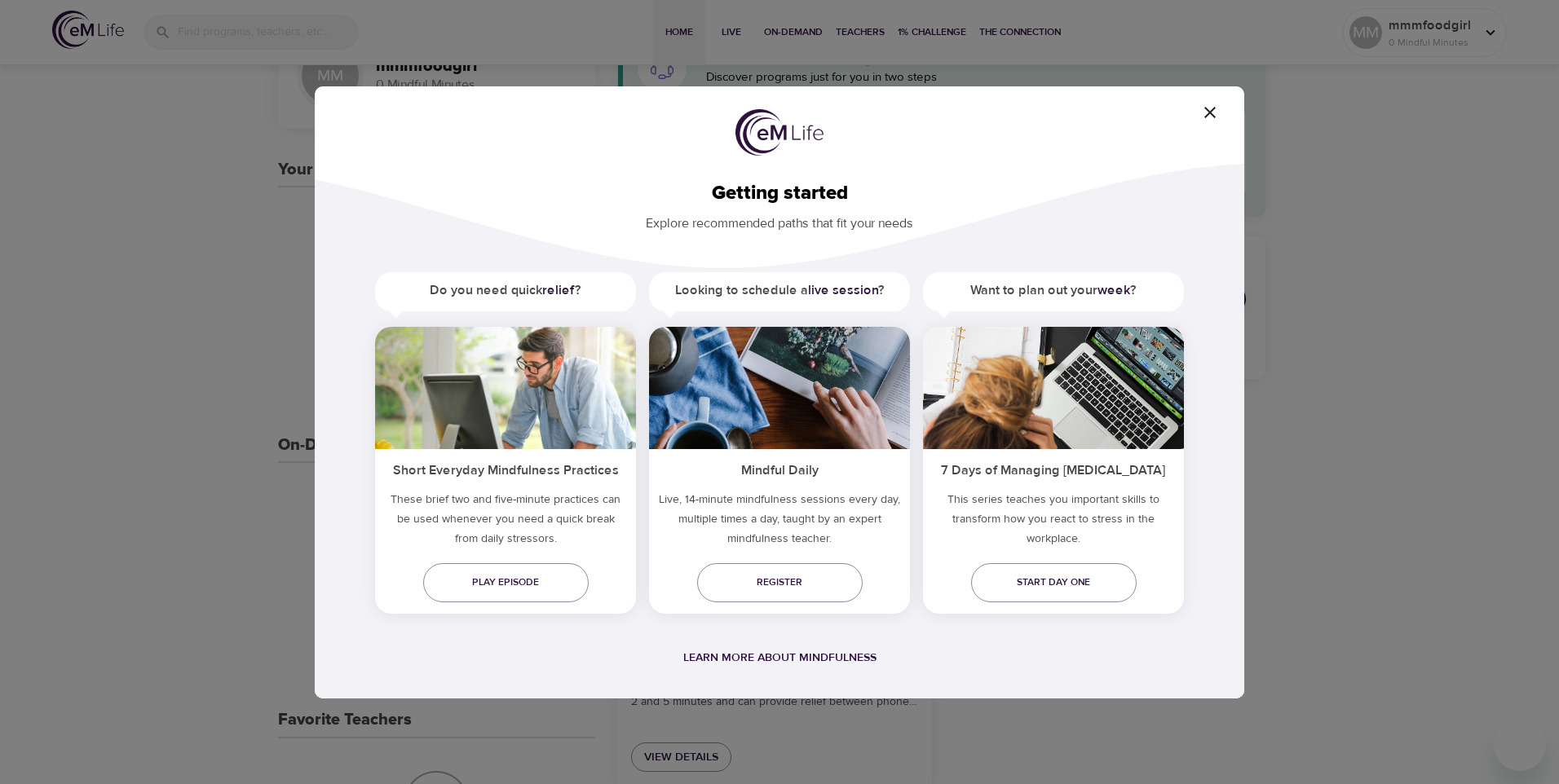
click at [1211, 109] on icon "button" at bounding box center [1210, 113] width 19 height 19
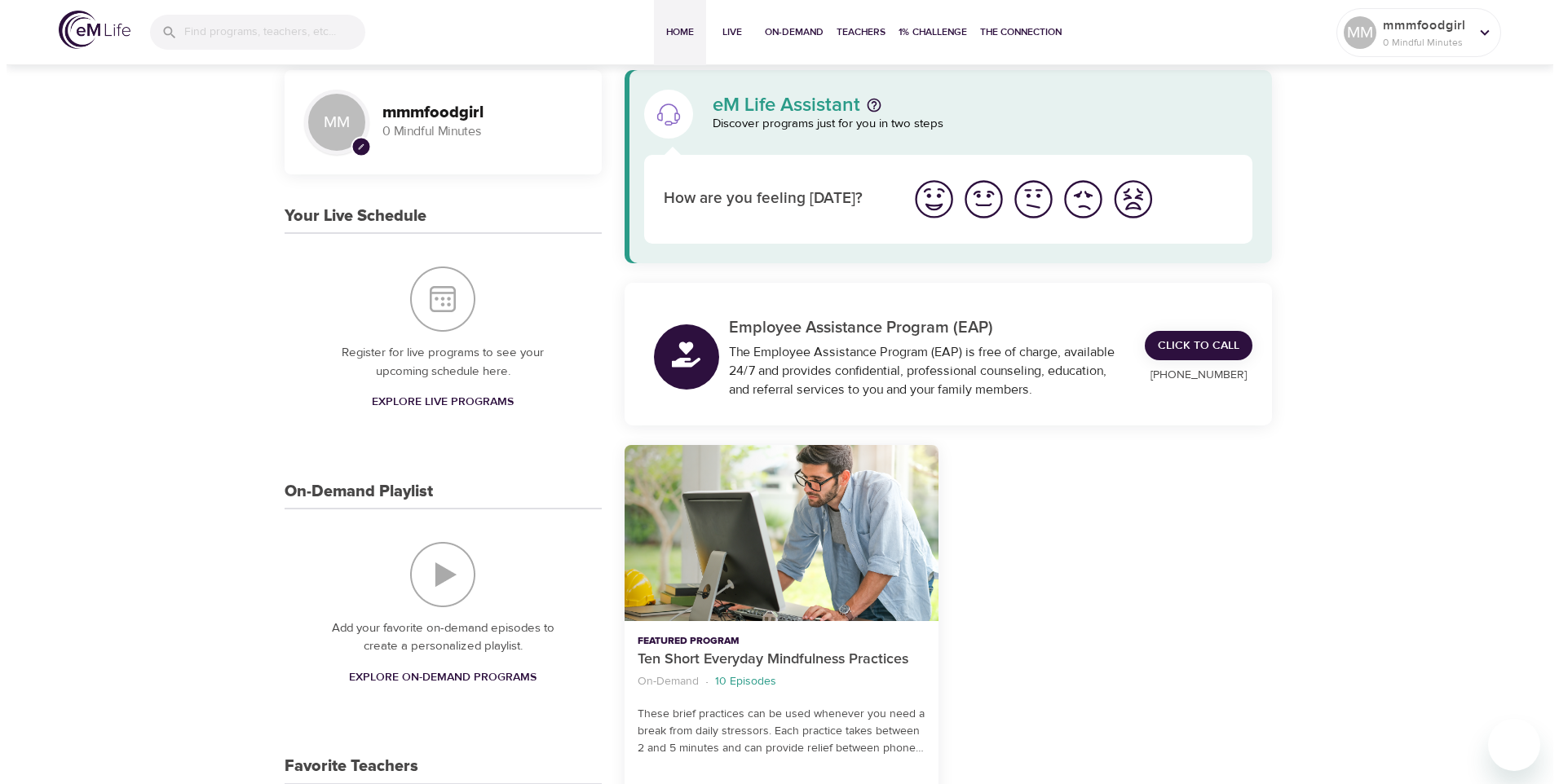
scroll to position [0, 0]
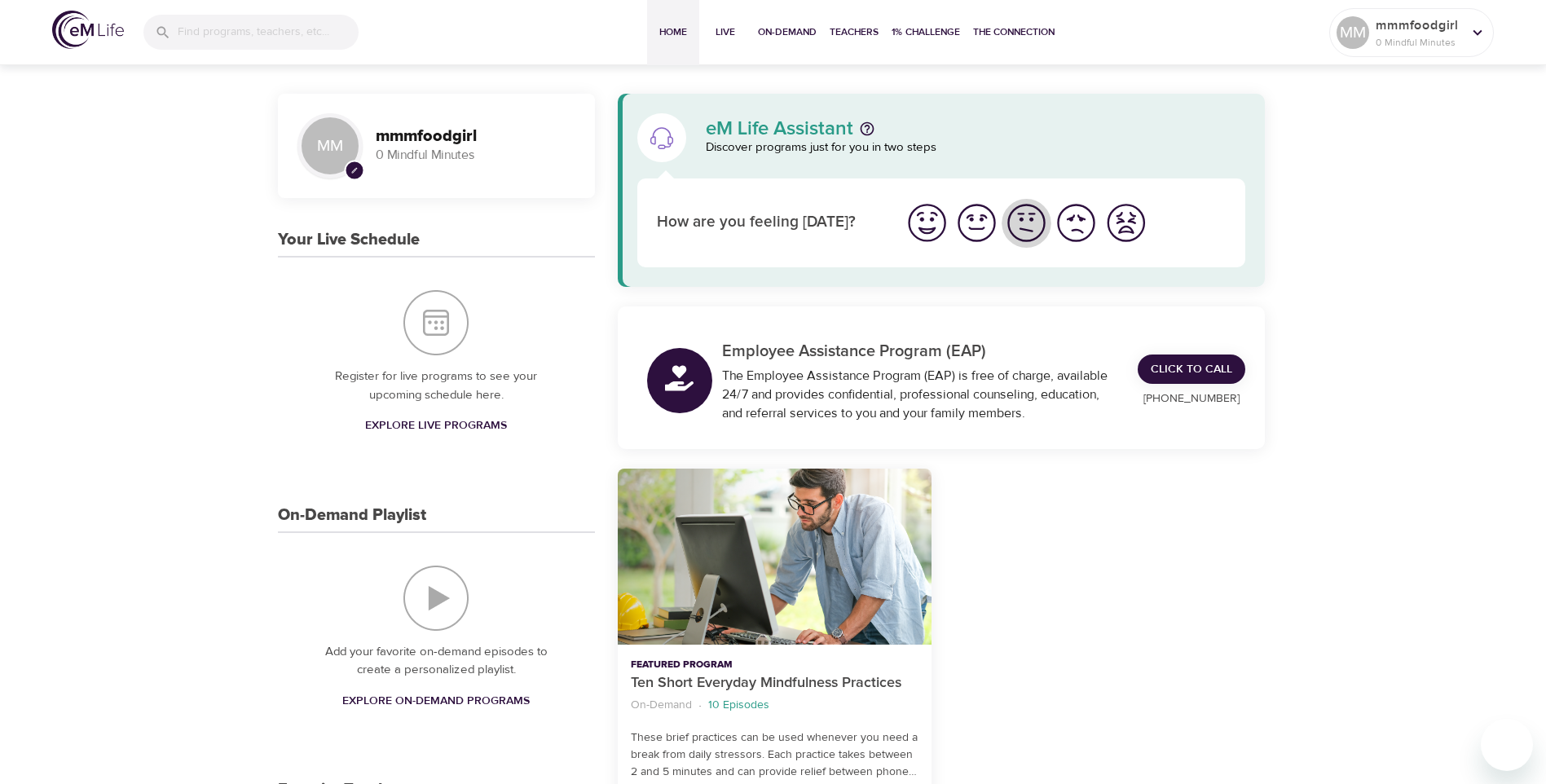
click at [1021, 237] on img "I'm feeling ok" at bounding box center [1026, 222] width 45 height 45
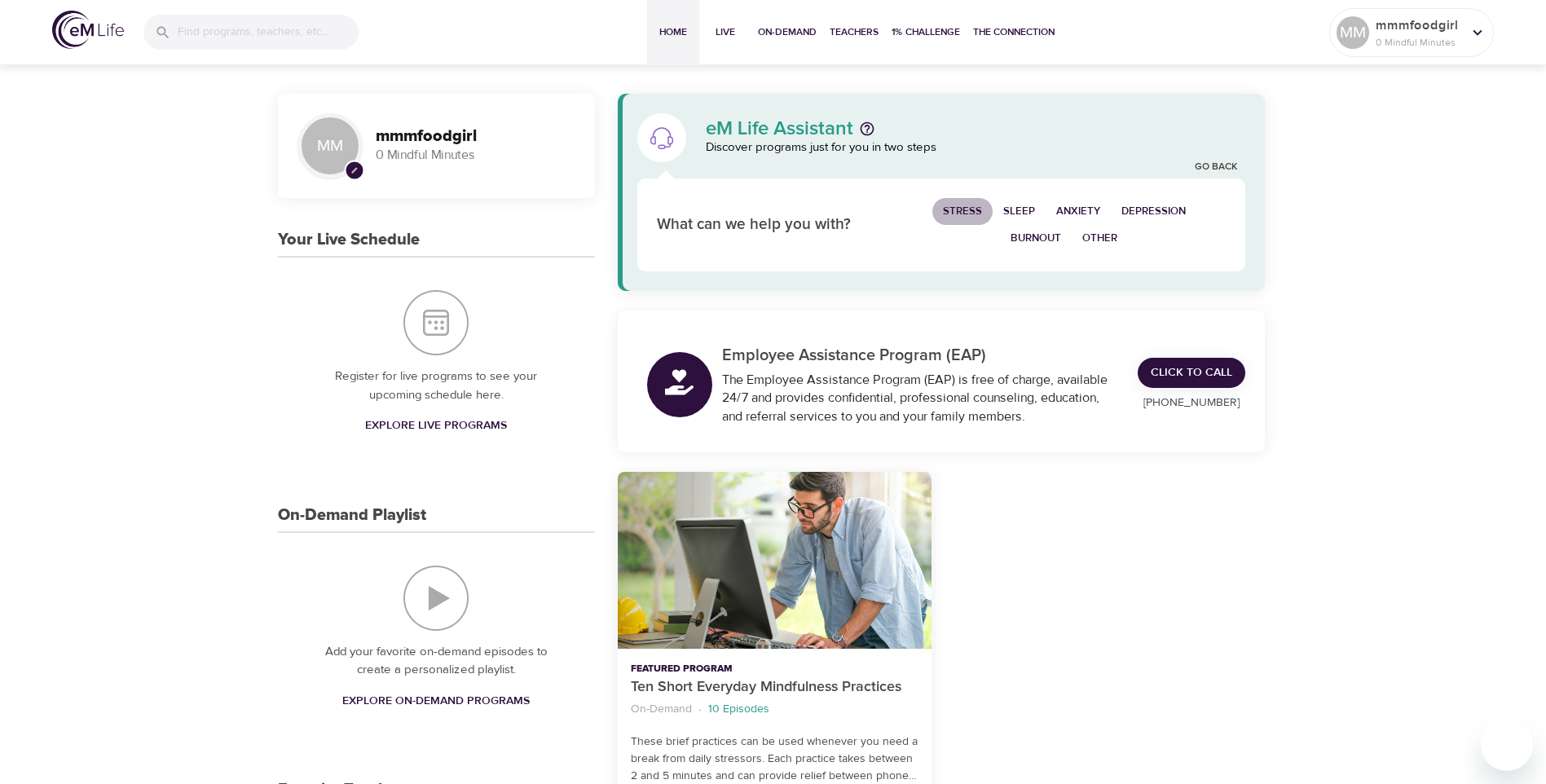
click at [975, 207] on span "Stress" at bounding box center [962, 211] width 39 height 18
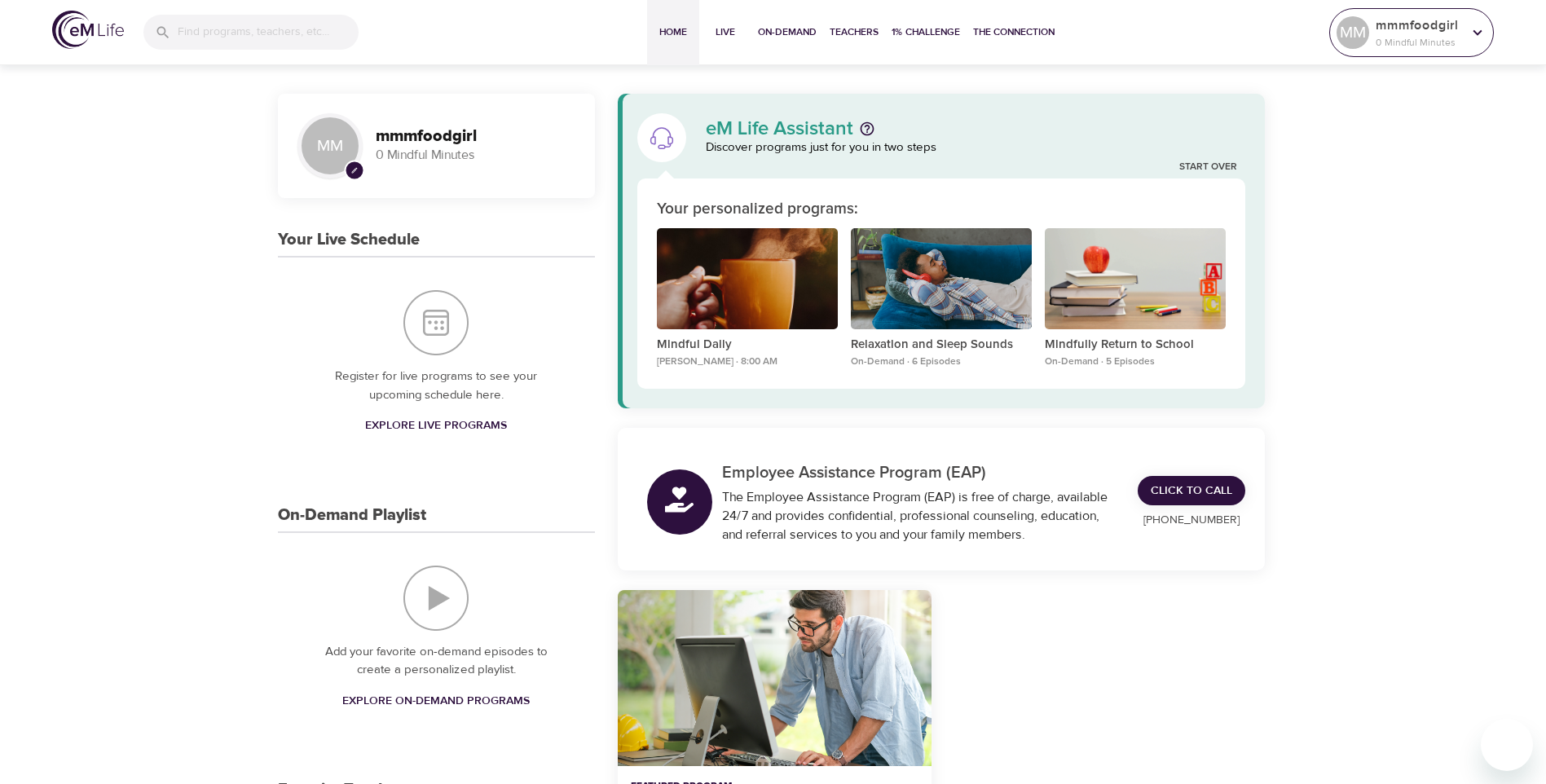
click at [1473, 27] on icon at bounding box center [1478, 33] width 18 height 18
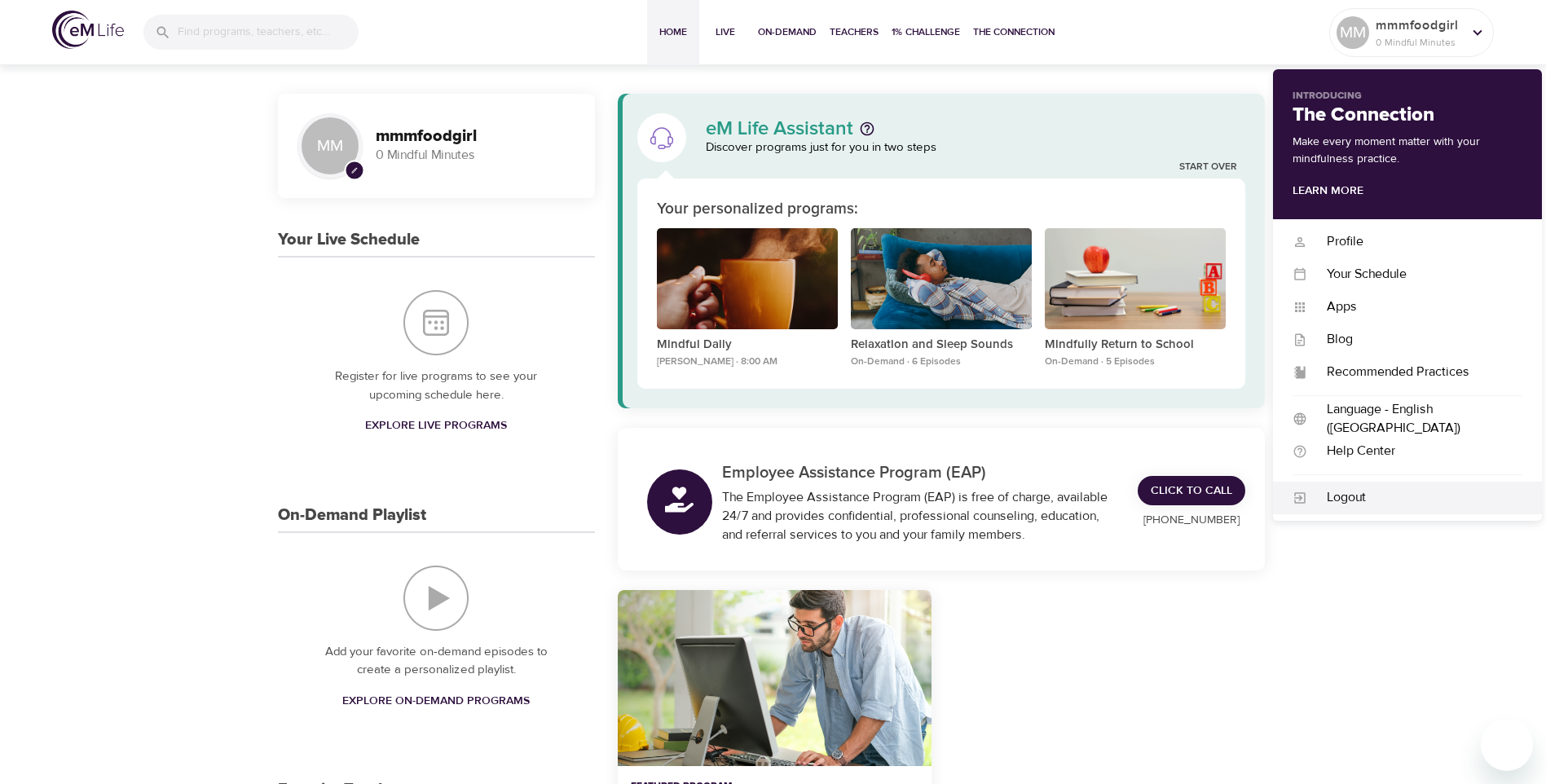
click at [1368, 506] on div "Logout" at bounding box center [1414, 497] width 215 height 18
